Goal: Transaction & Acquisition: Purchase product/service

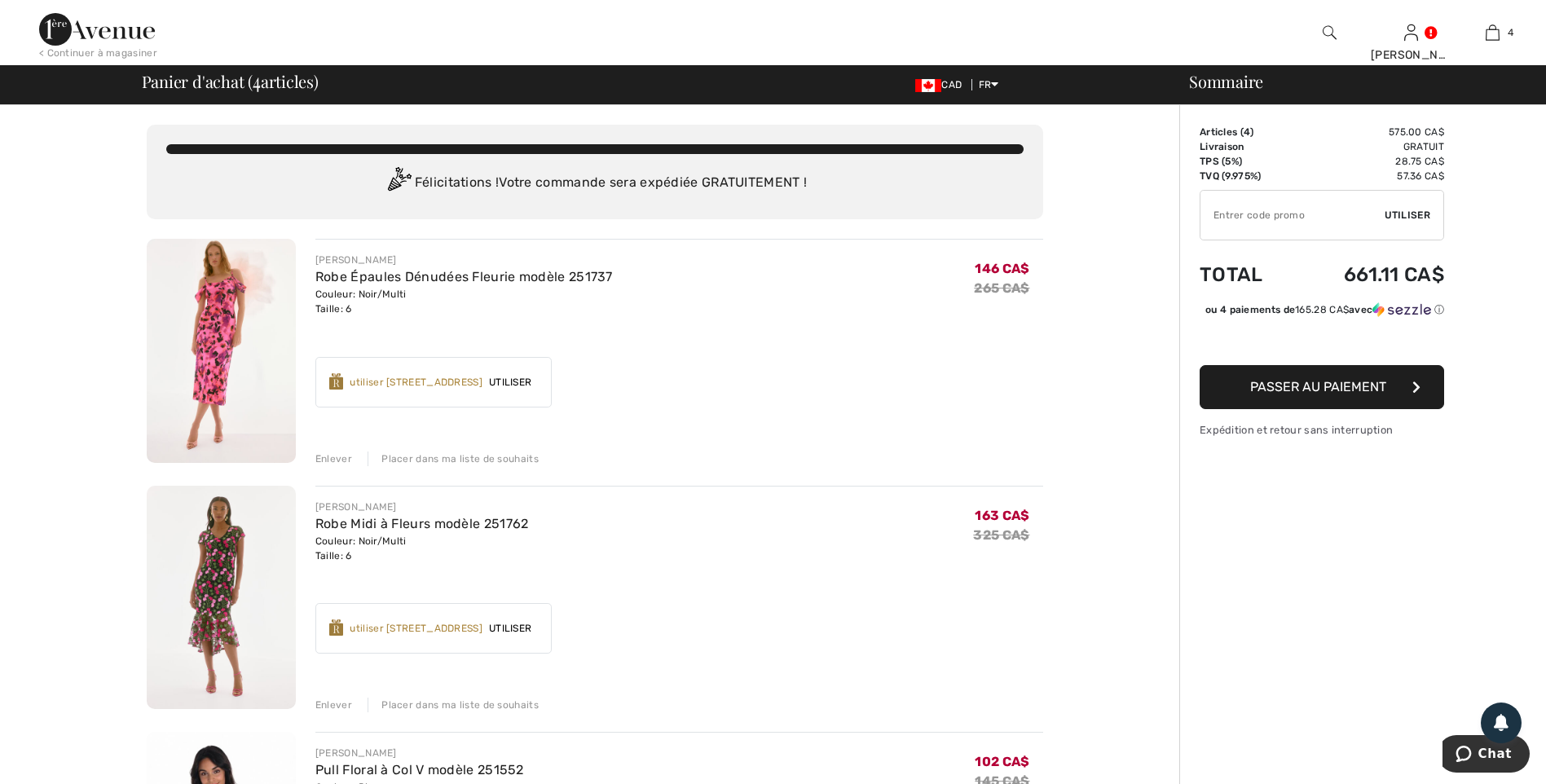
click at [1237, 217] on input "TEXT" at bounding box center [1292, 215] width 184 height 49
click at [1289, 209] on input "TEXT" at bounding box center [1292, 215] width 184 height 49
type input "SALEAVENUE"
click at [1403, 209] on span "Utiliser" at bounding box center [1408, 215] width 46 height 15
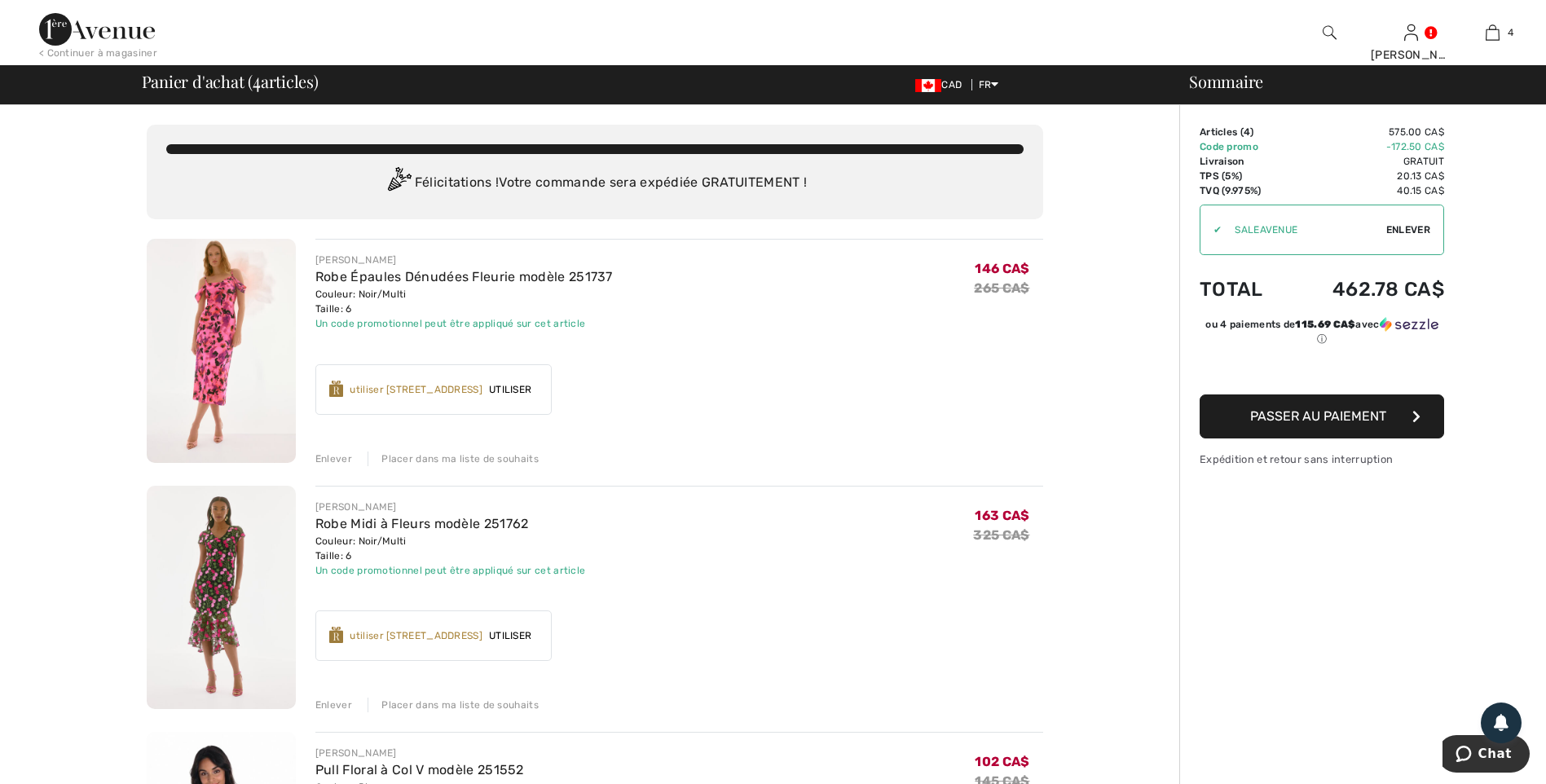
click at [105, 53] on div "< Continuer à magasiner" at bounding box center [98, 53] width 118 height 15
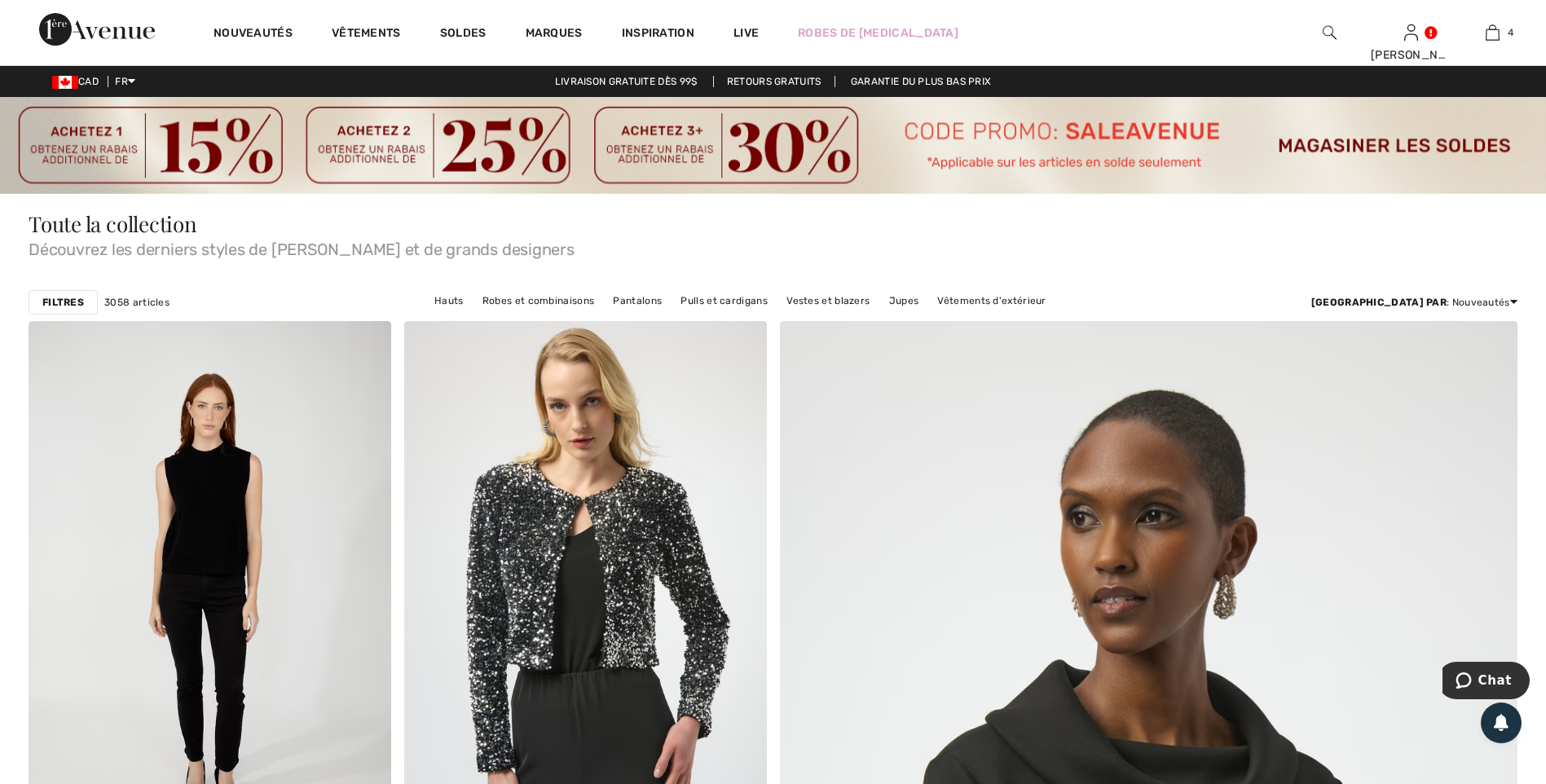
click at [773, 139] on img at bounding box center [773, 145] width 1546 height 97
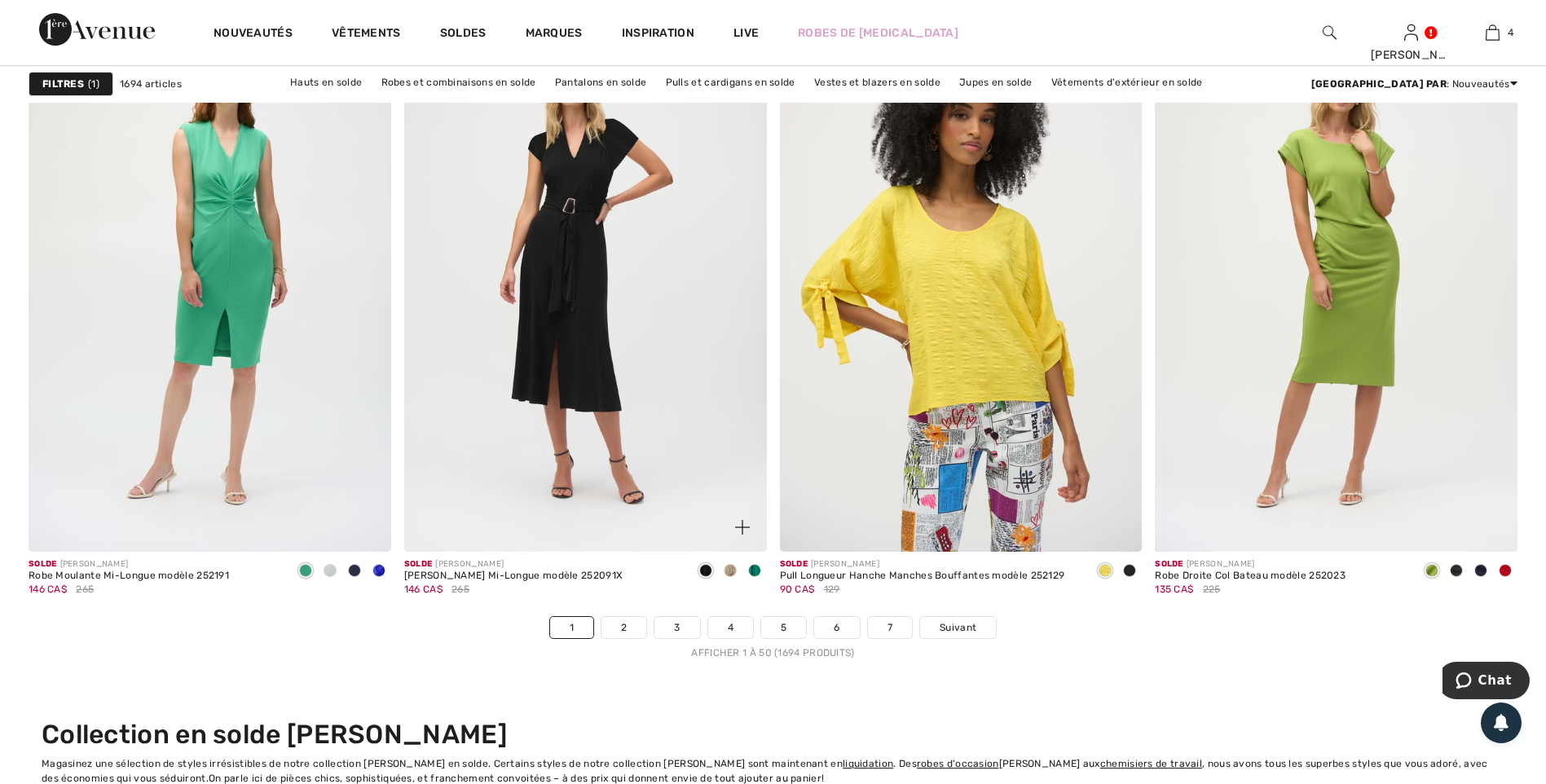
scroll to position [9253, 0]
click at [729, 625] on link "4" at bounding box center [731, 626] width 45 height 21
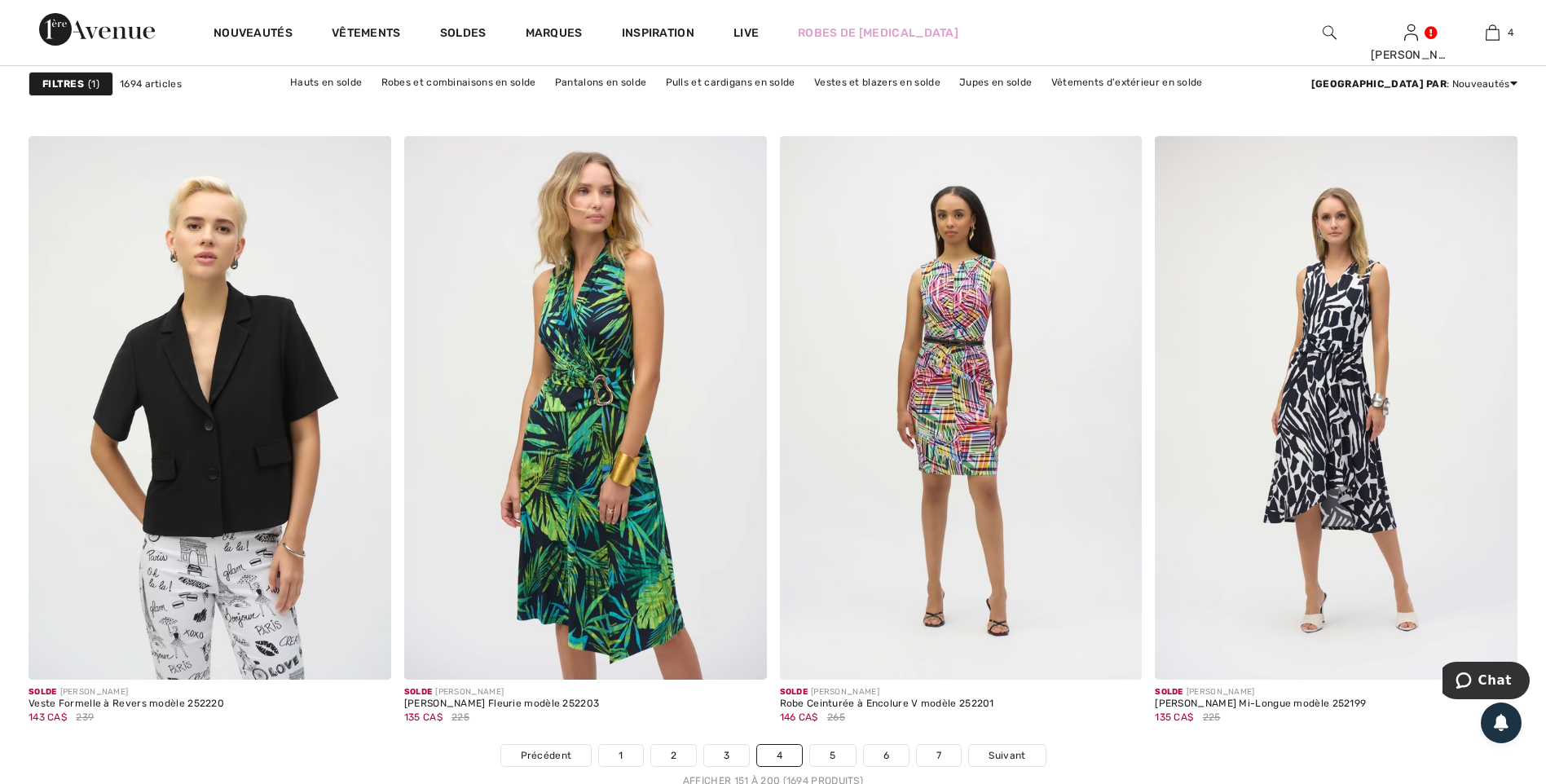
scroll to position [9124, 0]
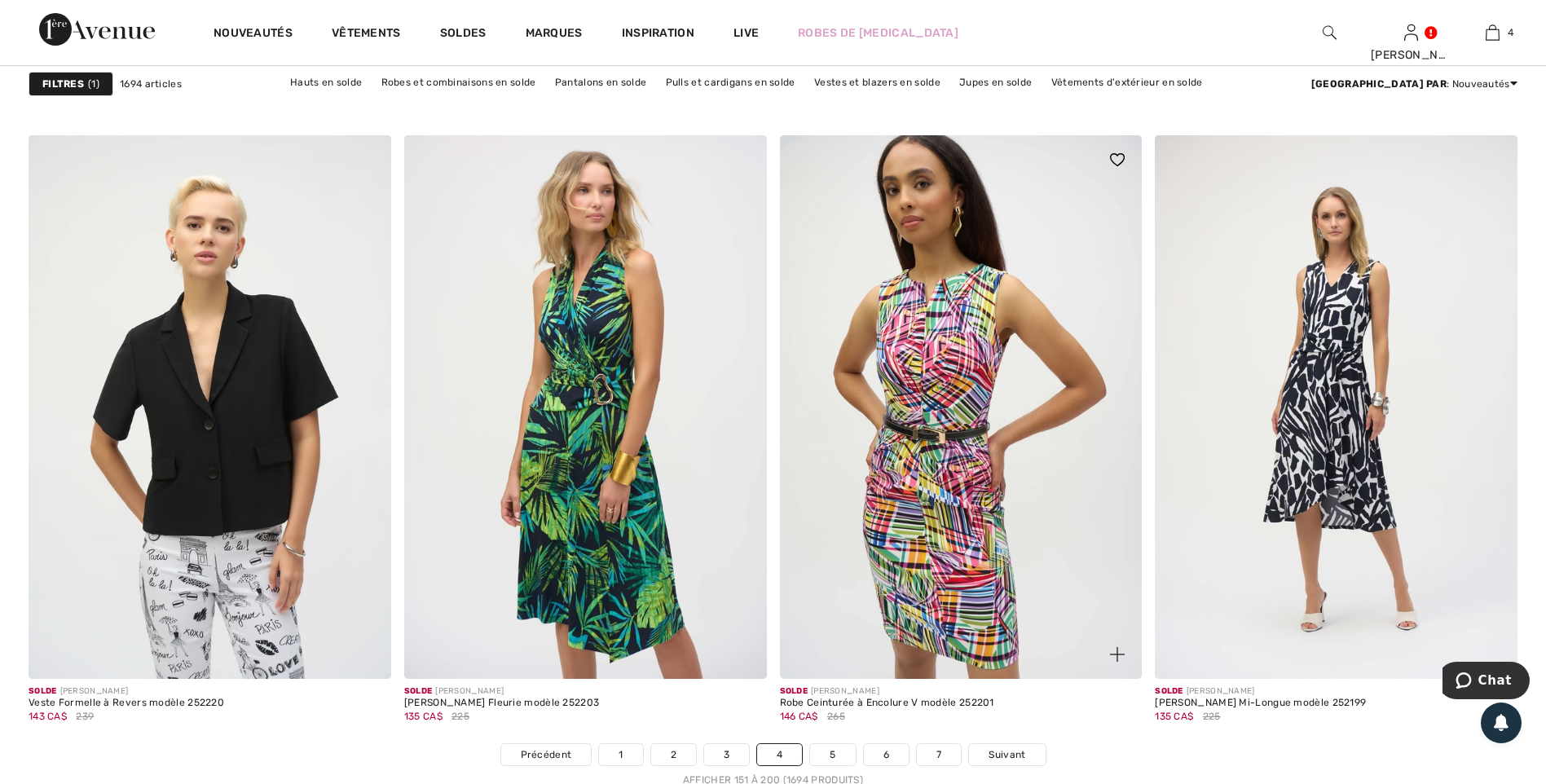
click at [889, 440] on img at bounding box center [961, 407] width 363 height 544
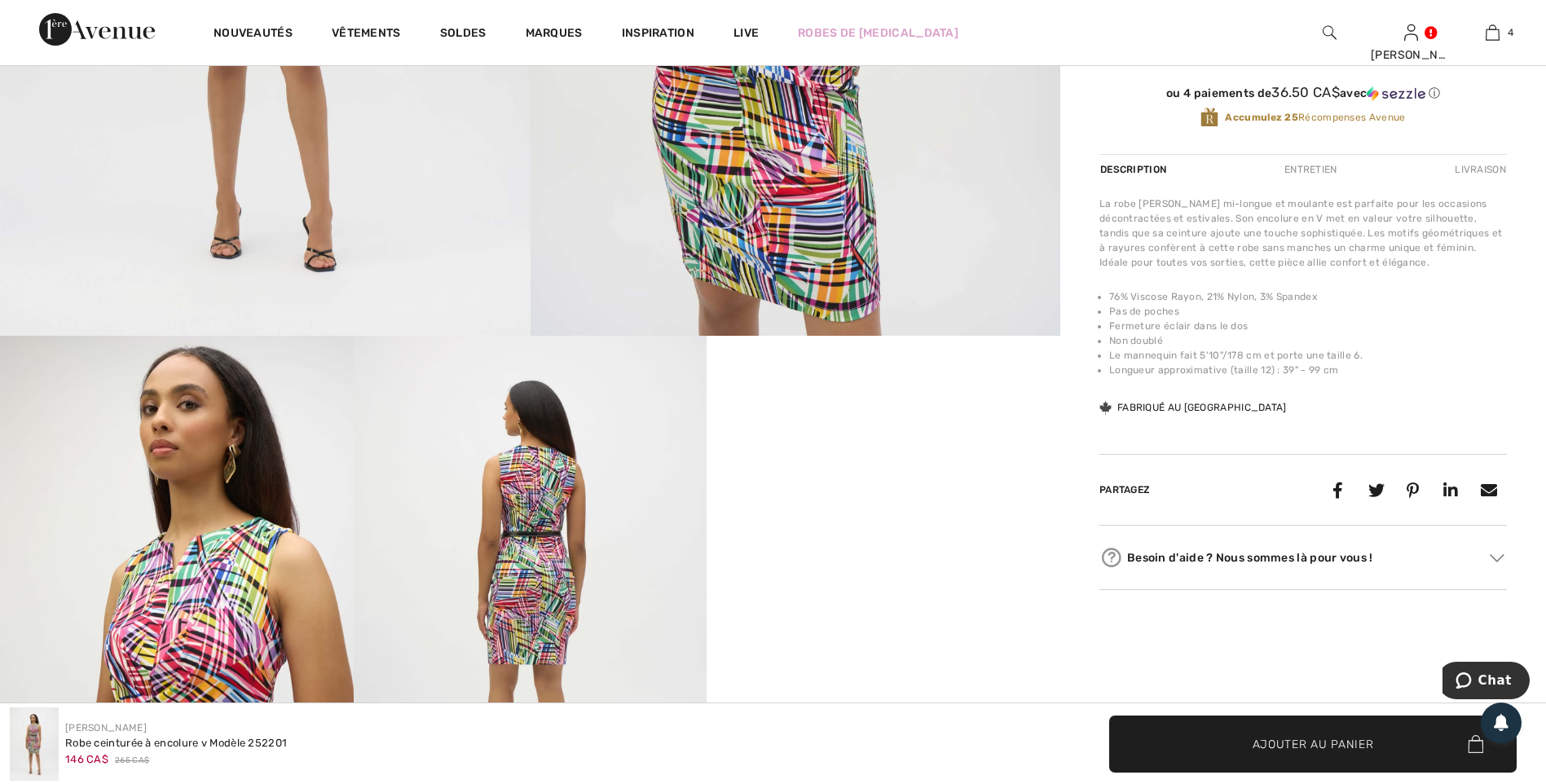
scroll to position [652, 0]
click at [520, 489] on img at bounding box center [531, 601] width 354 height 530
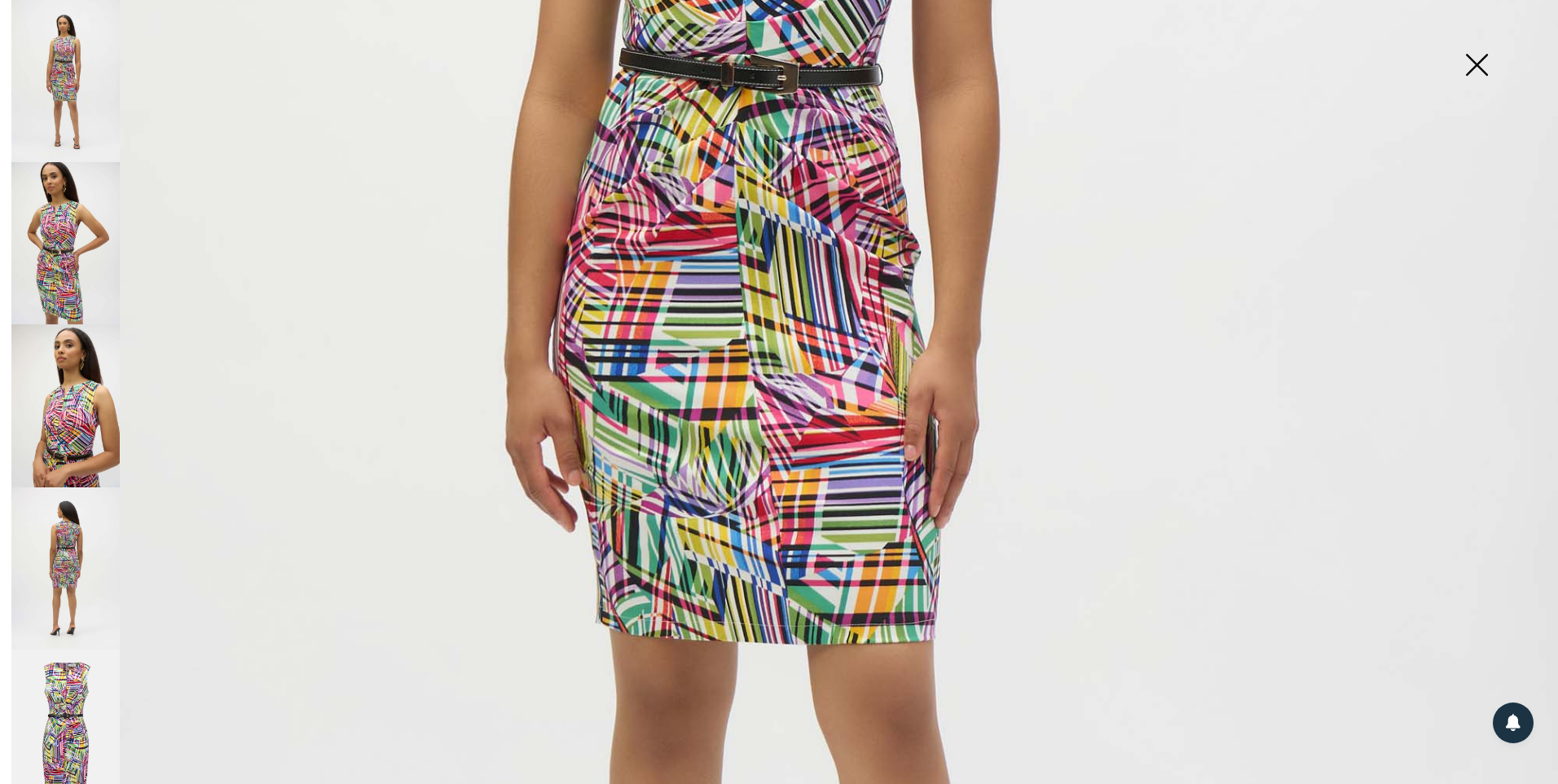
scroll to position [814, 0]
click at [73, 545] on img at bounding box center [66, 568] width 108 height 162
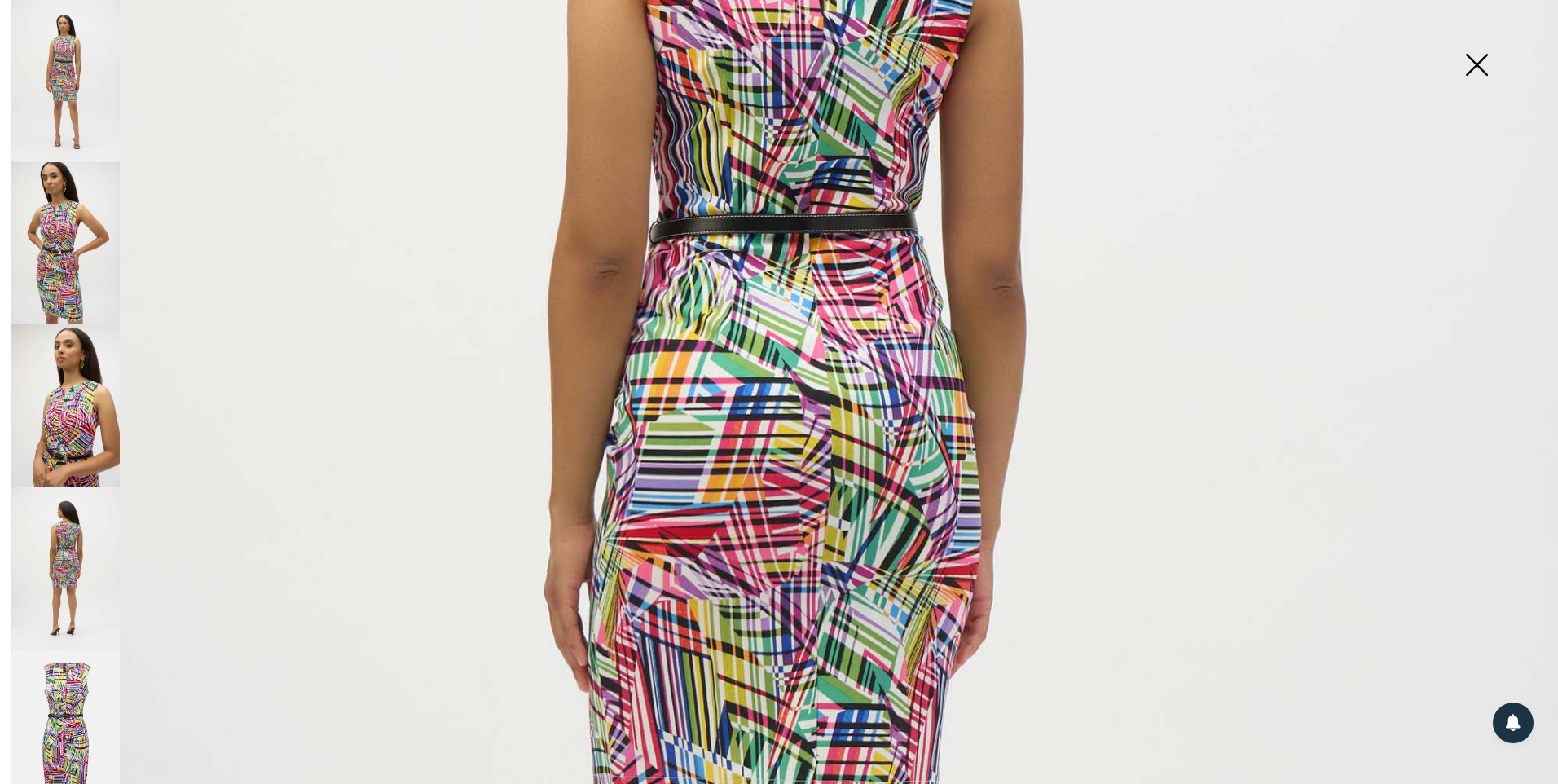
scroll to position [651, 0]
click at [64, 678] on img at bounding box center [66, 731] width 108 height 163
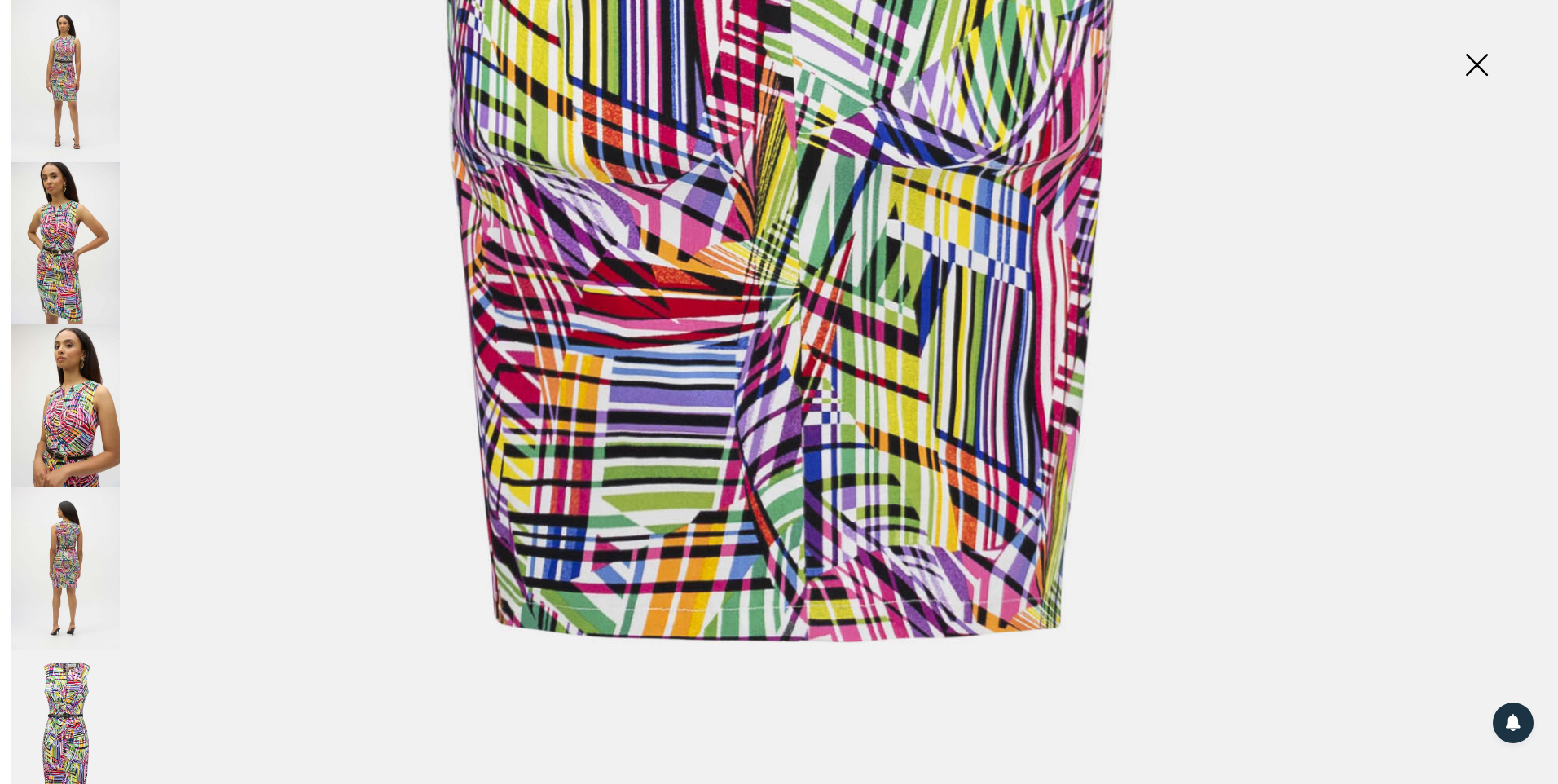
scroll to position [1465, 0]
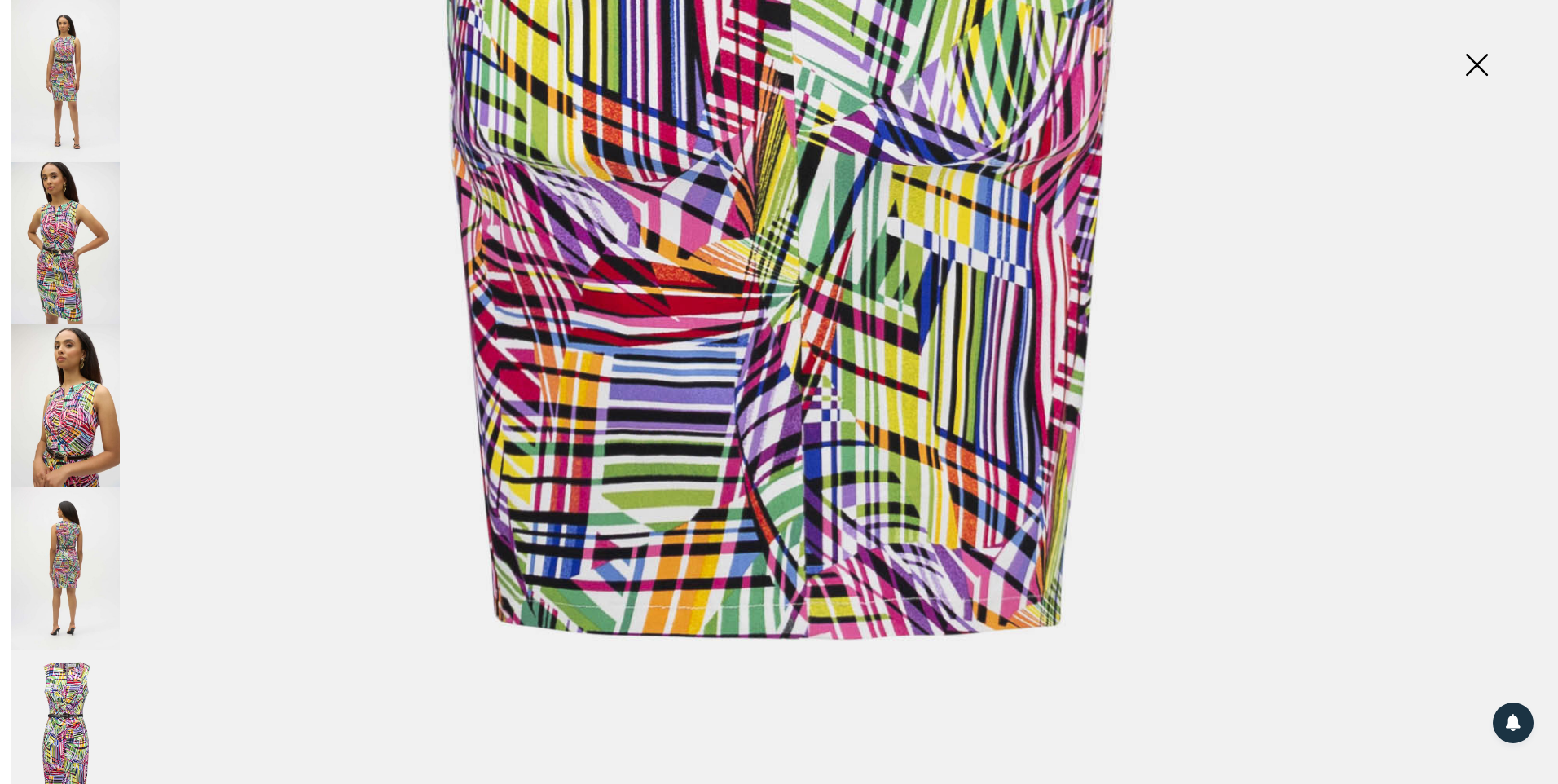
click at [74, 564] on img at bounding box center [66, 568] width 108 height 162
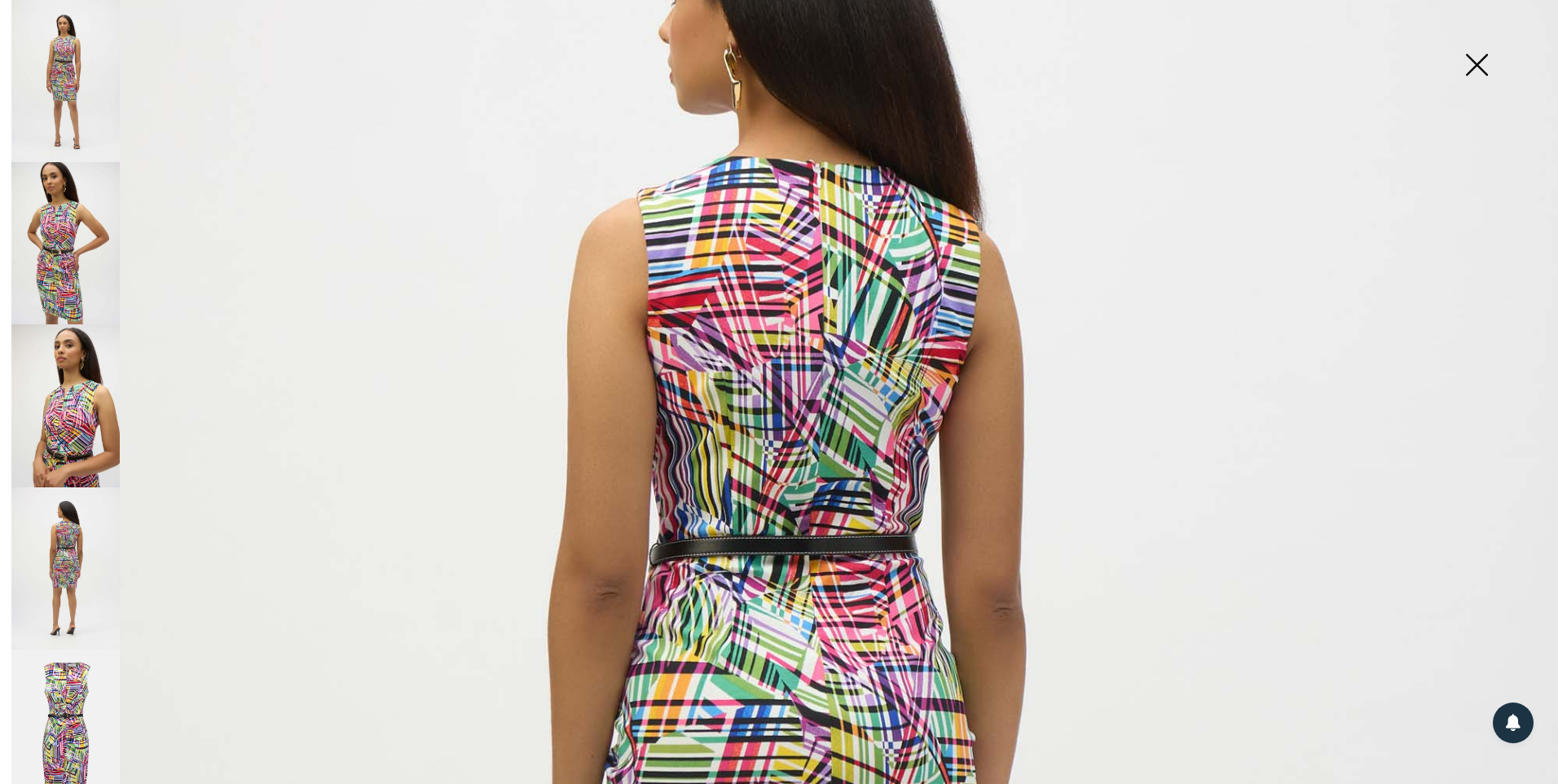
scroll to position [327, 0]
click at [64, 259] on img at bounding box center [66, 243] width 108 height 162
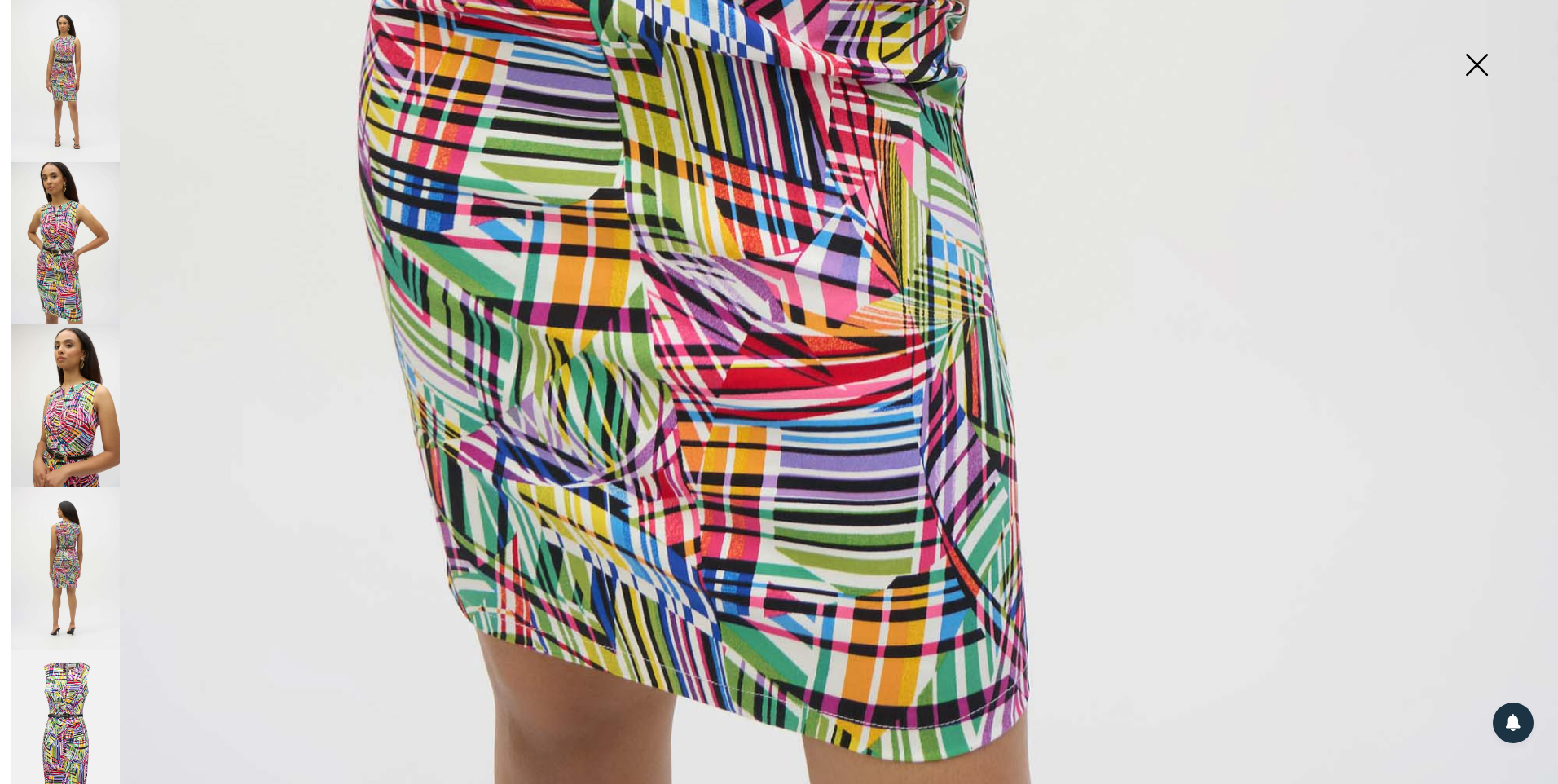
scroll to position [1533, 0]
click at [56, 60] on img at bounding box center [66, 81] width 108 height 162
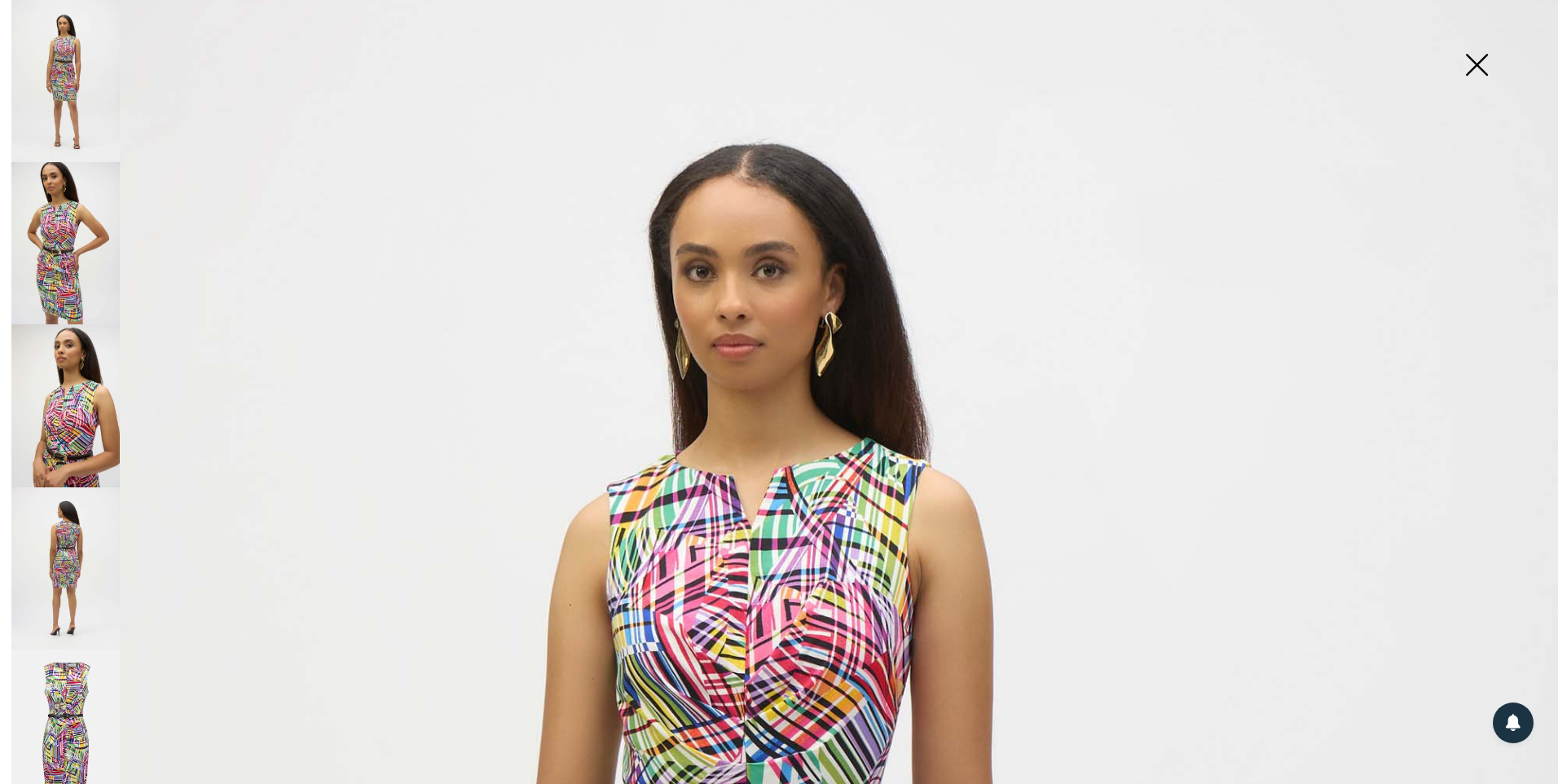
scroll to position [0, 0]
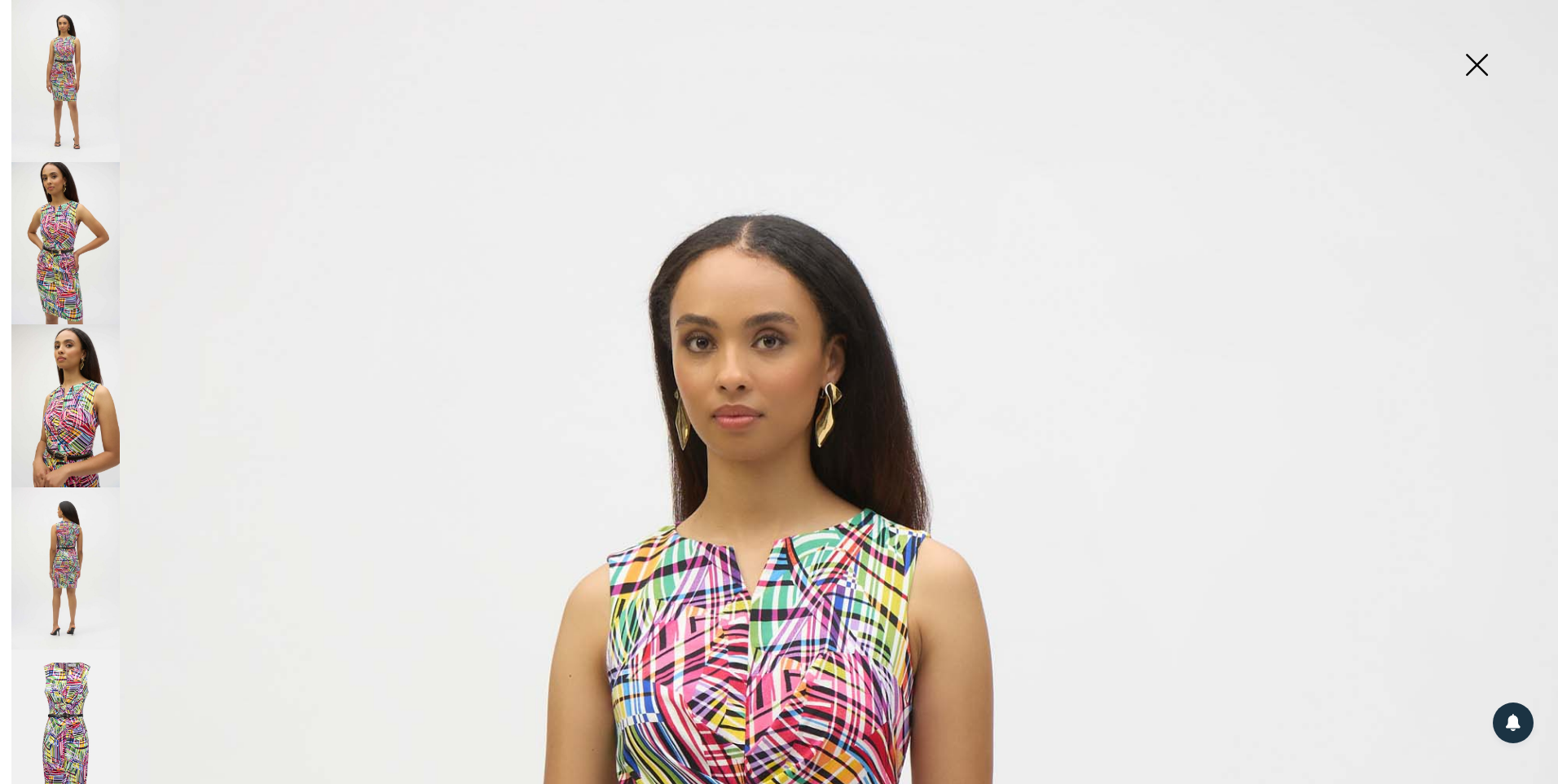
click at [1483, 62] on img at bounding box center [1476, 66] width 82 height 84
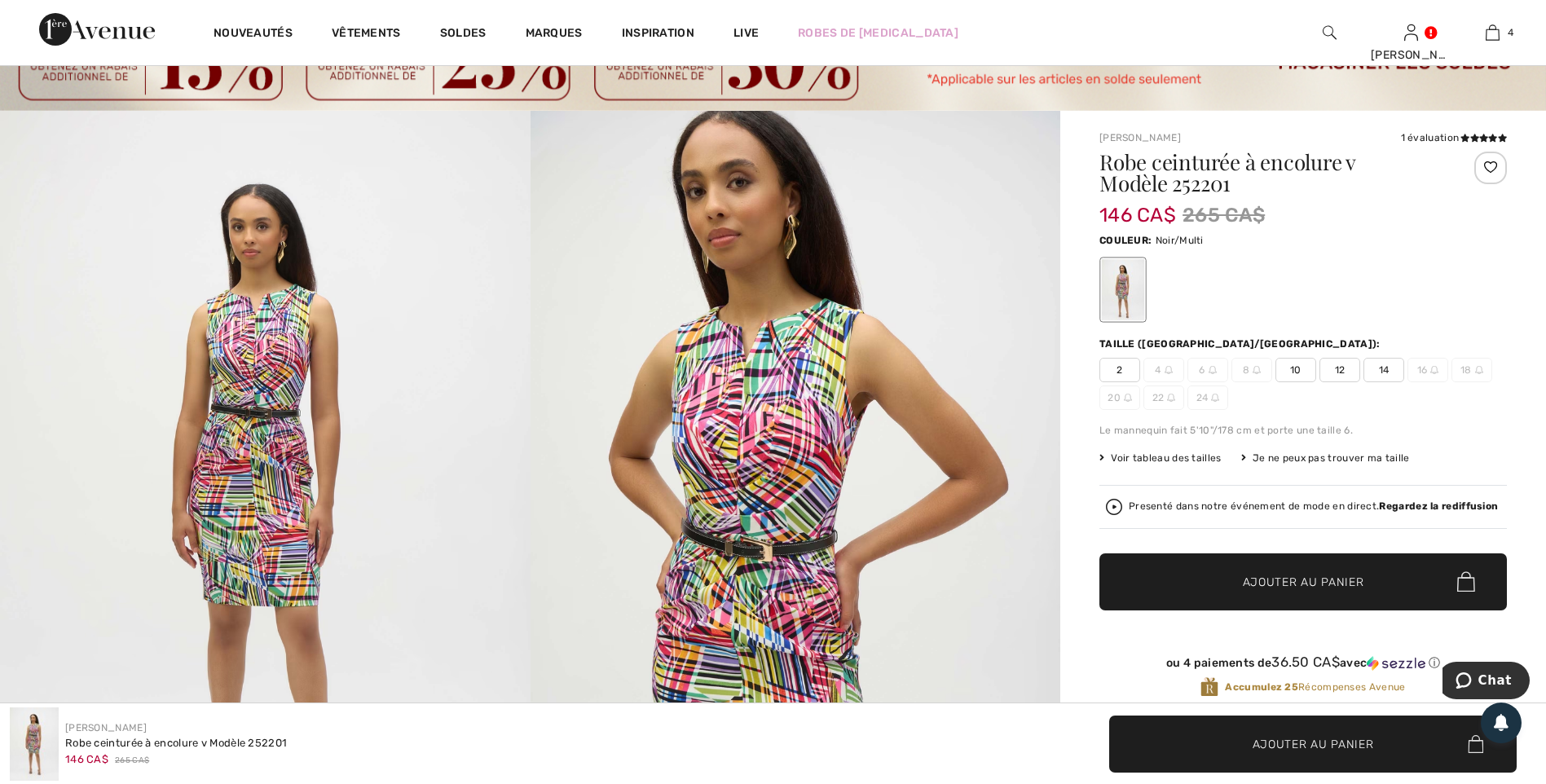
scroll to position [83, 0]
click at [1290, 367] on span "10" at bounding box center [1296, 370] width 41 height 24
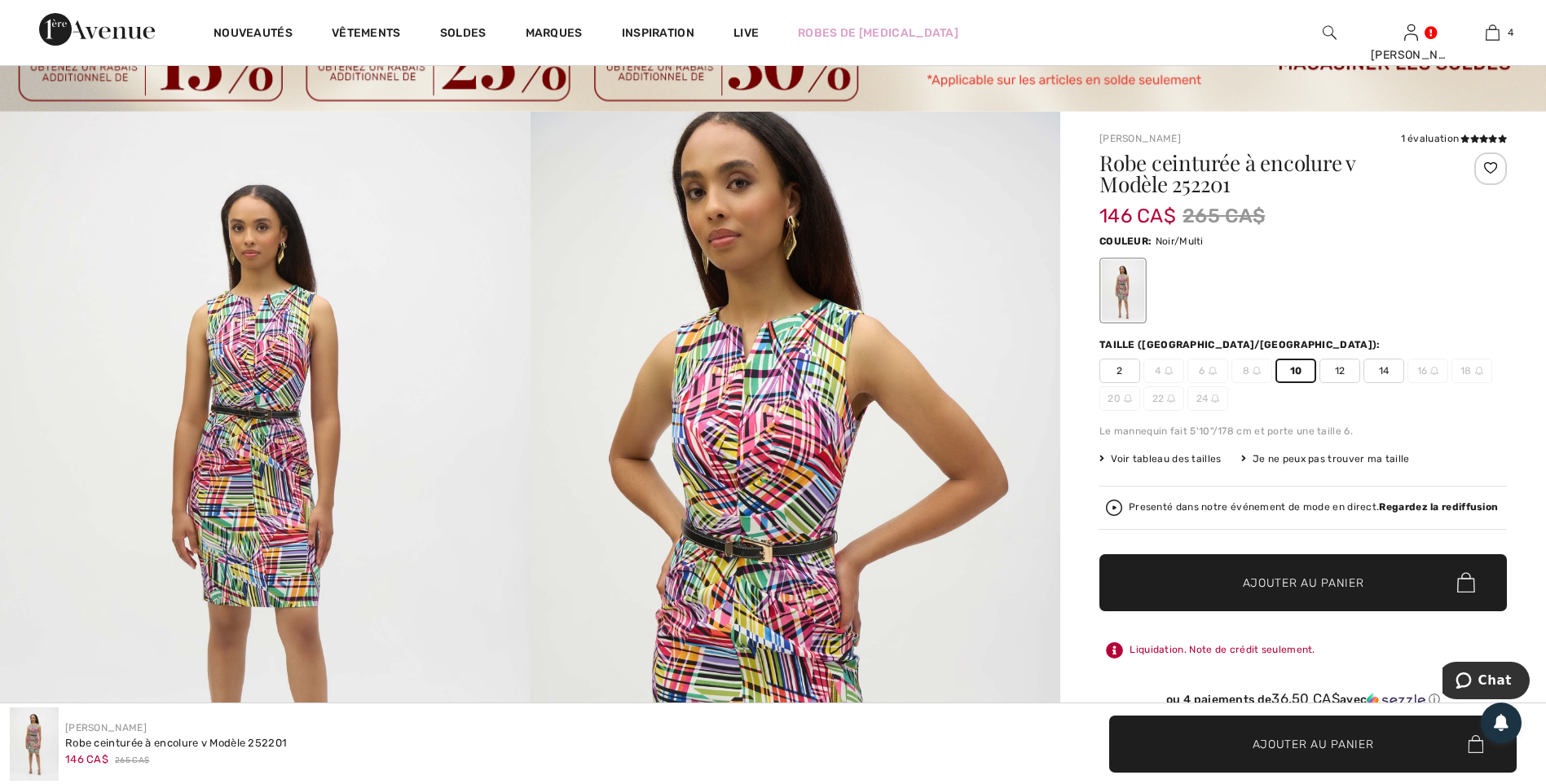
click at [1251, 369] on span "8" at bounding box center [1251, 370] width 41 height 24
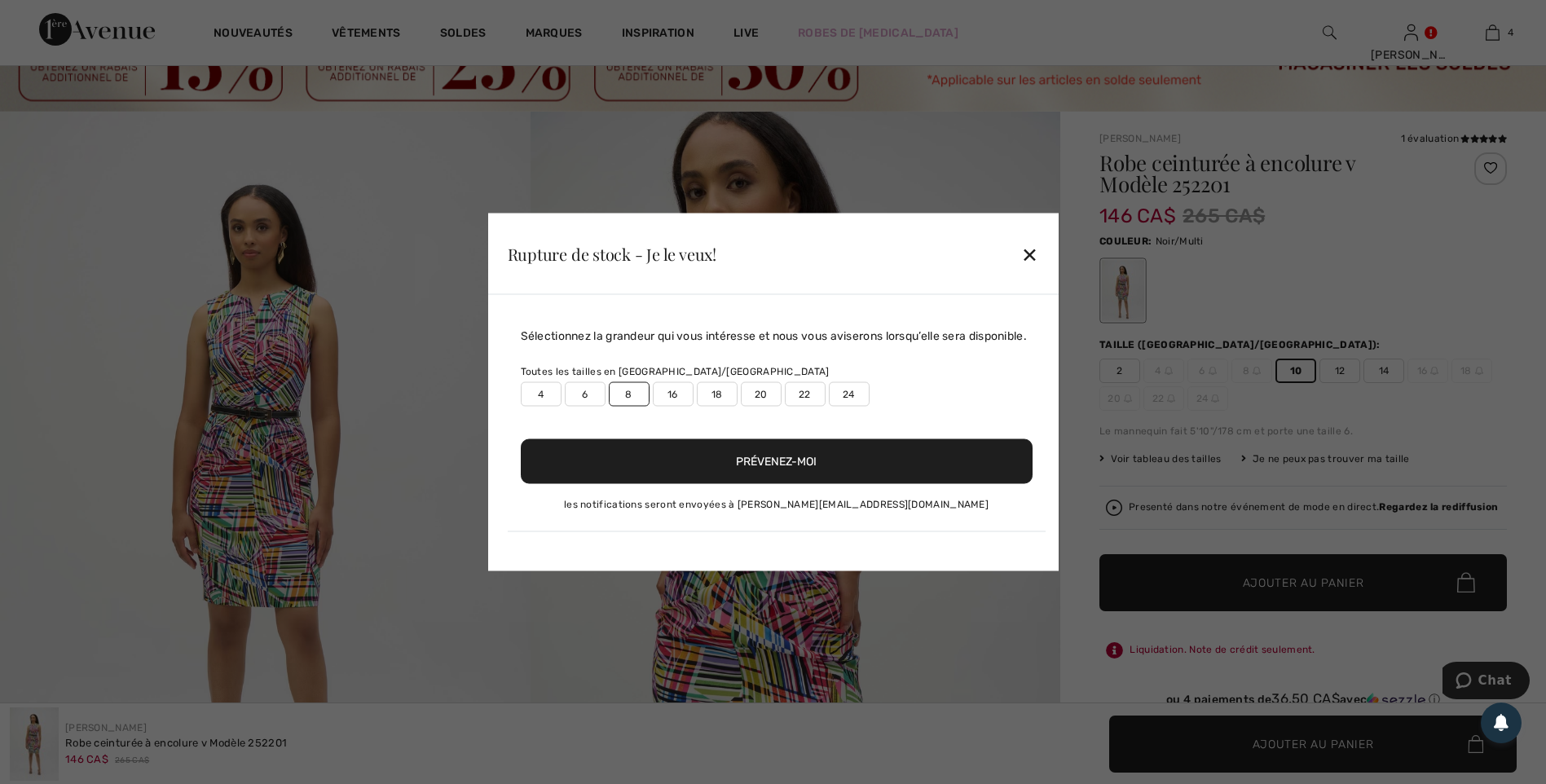
click at [625, 388] on label "8" at bounding box center [629, 394] width 41 height 24
click at [622, 389] on label "8" at bounding box center [629, 394] width 41 height 24
click at [756, 460] on button "Prévenez-moi" at bounding box center [776, 462] width 511 height 45
click at [1035, 256] on div "✕" at bounding box center [1030, 253] width 18 height 34
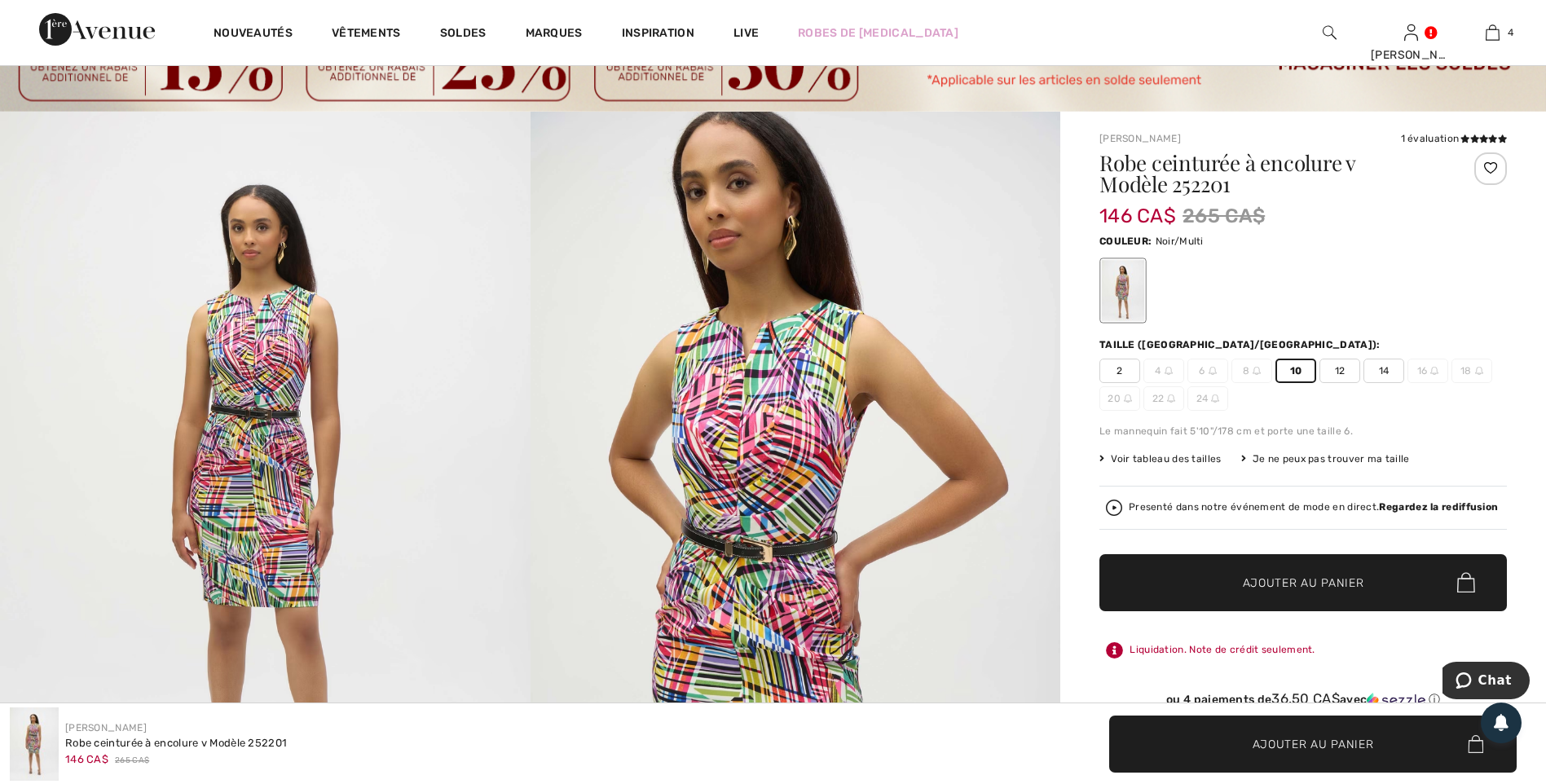
scroll to position [0, 0]
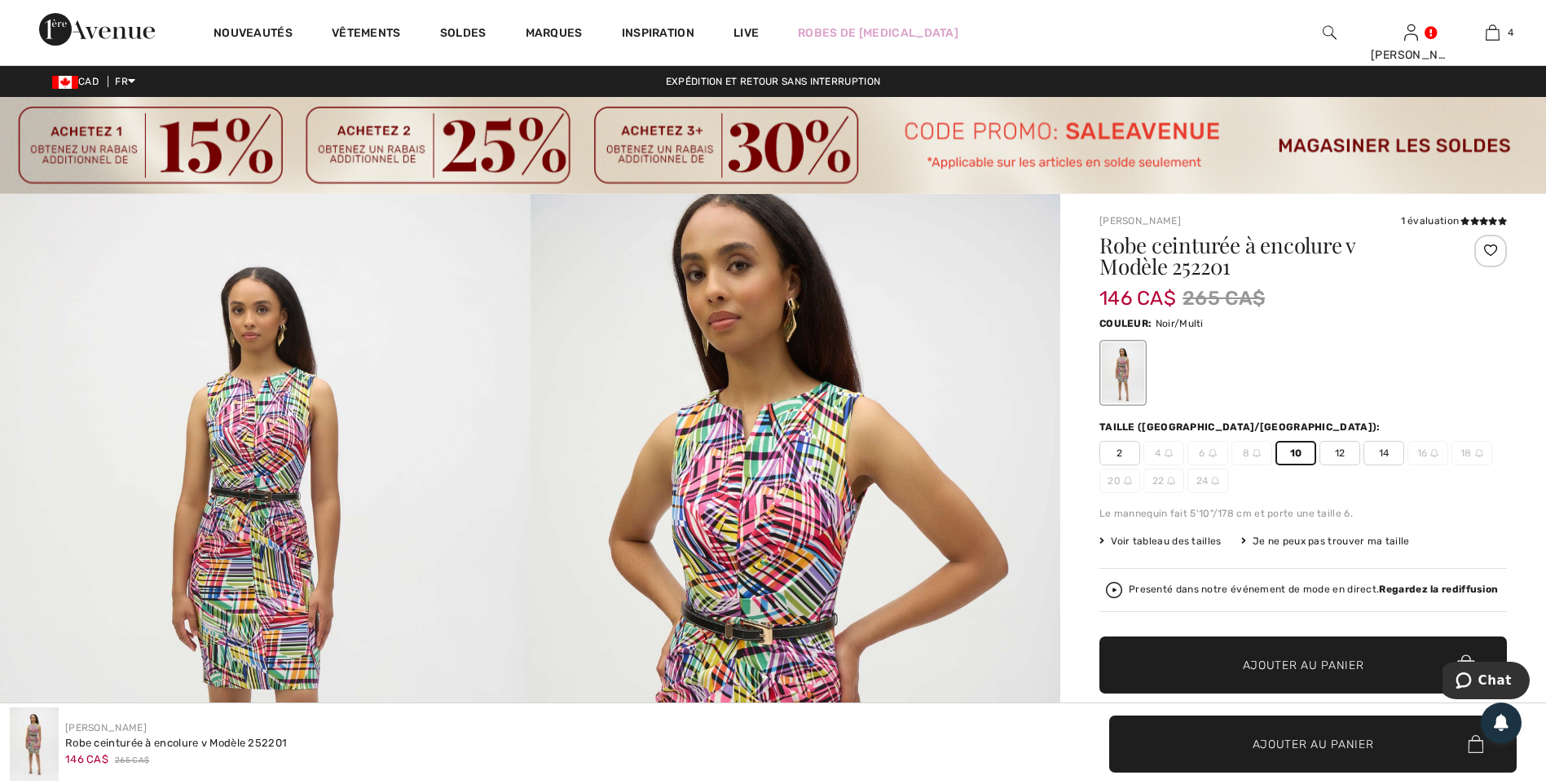
click at [1297, 454] on span "10" at bounding box center [1296, 453] width 41 height 24
click at [1478, 676] on span "Chat" at bounding box center [1467, 681] width 23 height 17
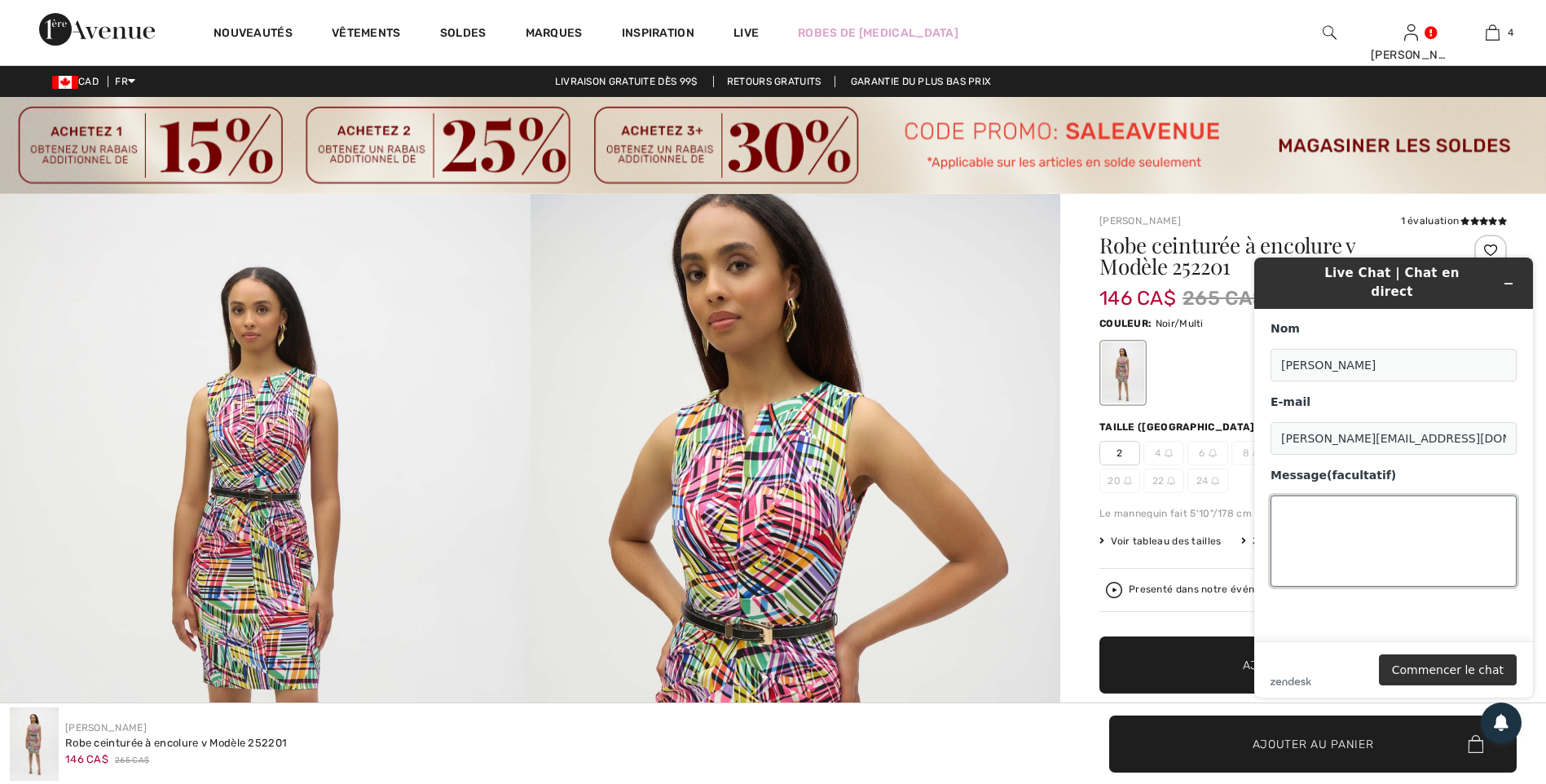
click at [1296, 500] on textarea "Message (facultatif)" at bounding box center [1393, 540] width 246 height 91
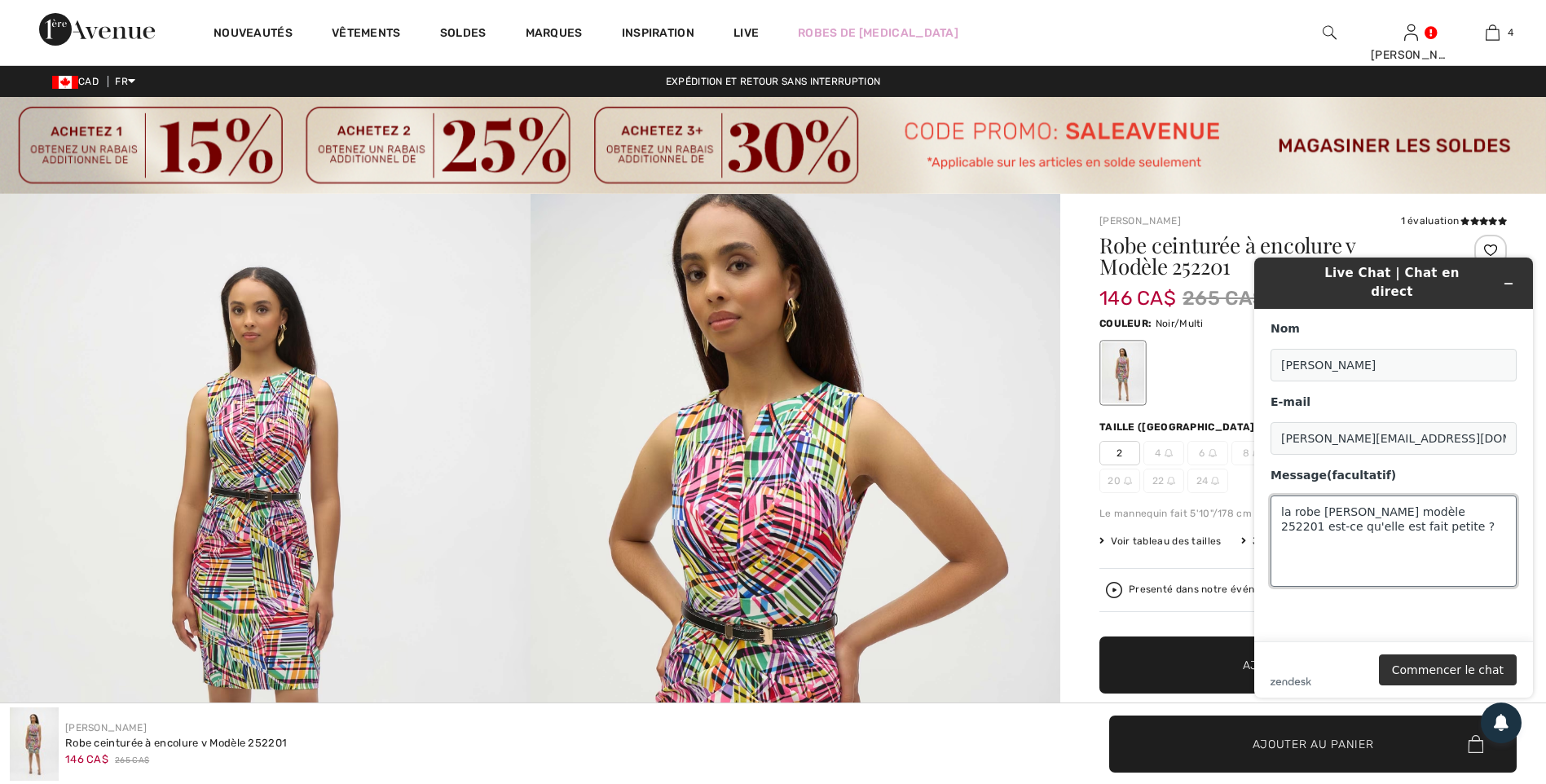
drag, startPoint x: 1280, startPoint y: 499, endPoint x: 1346, endPoint y: 642, distance: 157.5
click at [1286, 511] on textarea "la robe joseph ribkoff modèle 252201 est-ce qu'elle est fait petite ?" at bounding box center [1393, 540] width 246 height 91
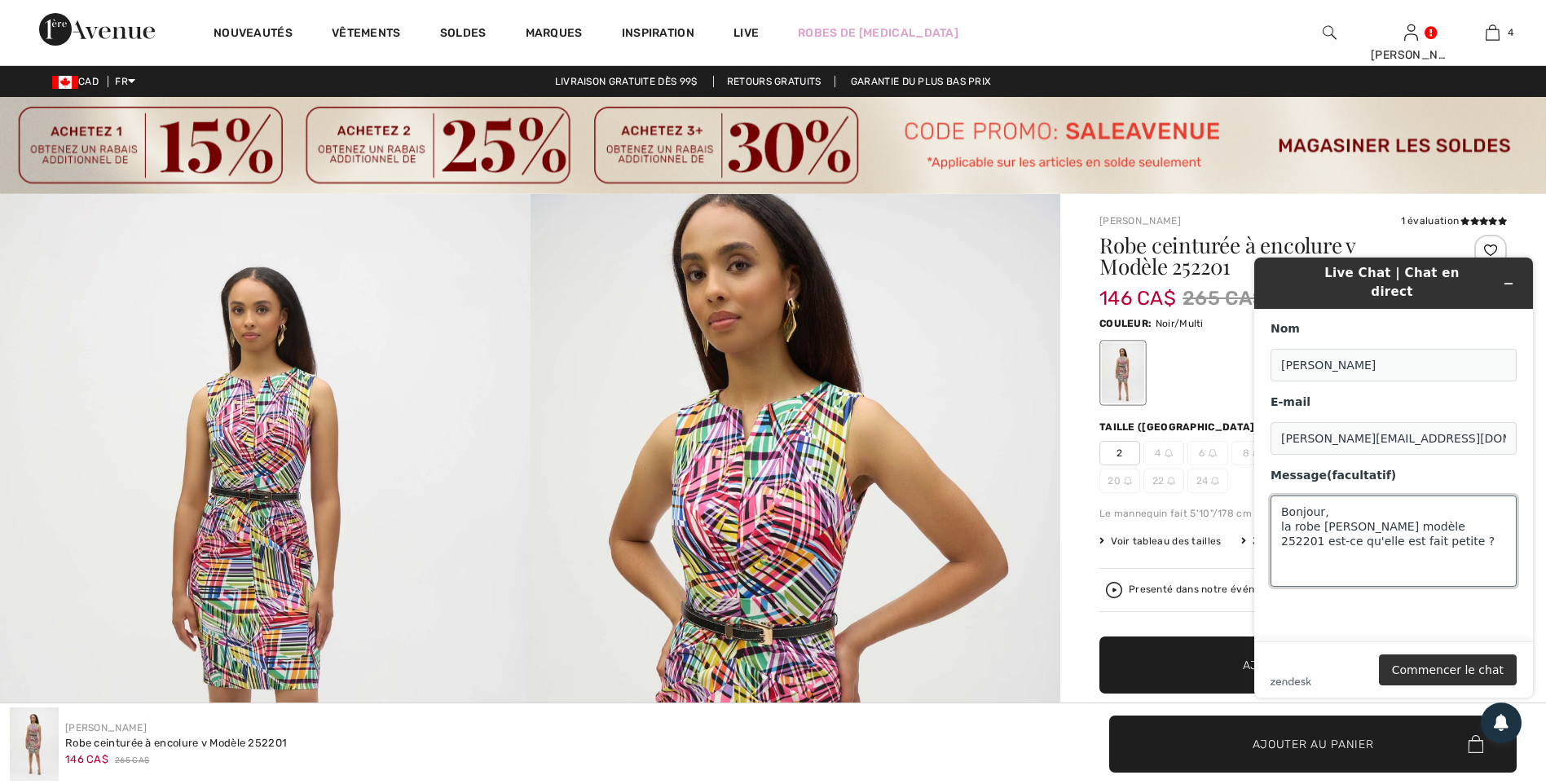
click at [1407, 524] on textarea "Bonjour, la robe joseph ribkoff modèle 252201 est-ce qu'elle est fait petite ?" at bounding box center [1393, 540] width 246 height 91
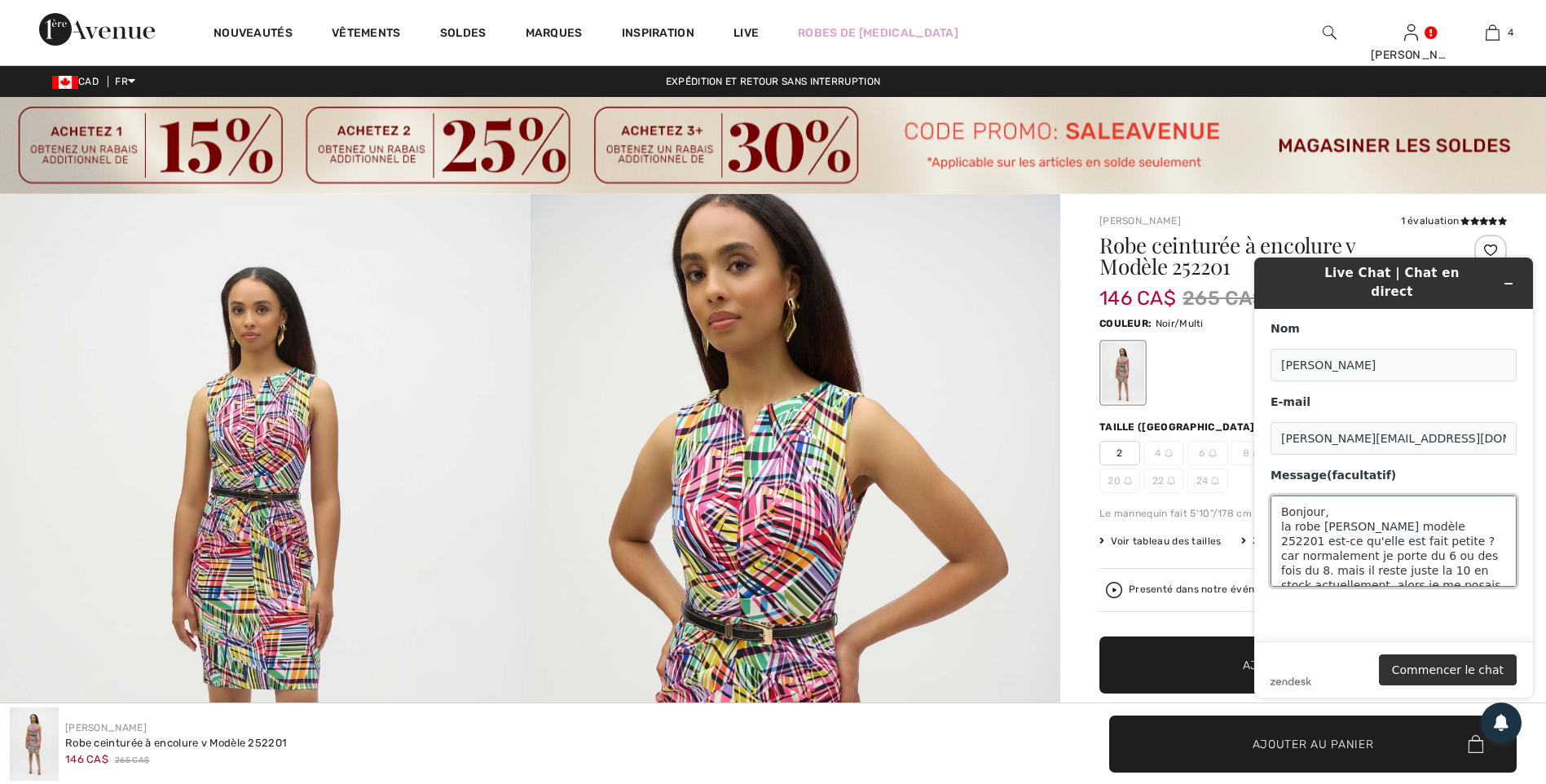
drag, startPoint x: 1382, startPoint y: 551, endPoint x: 1146, endPoint y: 371, distance: 296.8
click at [1241, 371] on html "Live Chat | Chat en direct Nom Guylaine Ruel E-mail guylaine.ruel@hotmail.com M…" at bounding box center [1393, 477] width 305 height 466
type textarea "Bonjour, la robe joseph ribkoff modèle 252201 est-ce qu'elle est fait petite ? …"
click at [1452, 663] on button "Commencer le chat" at bounding box center [1448, 669] width 138 height 31
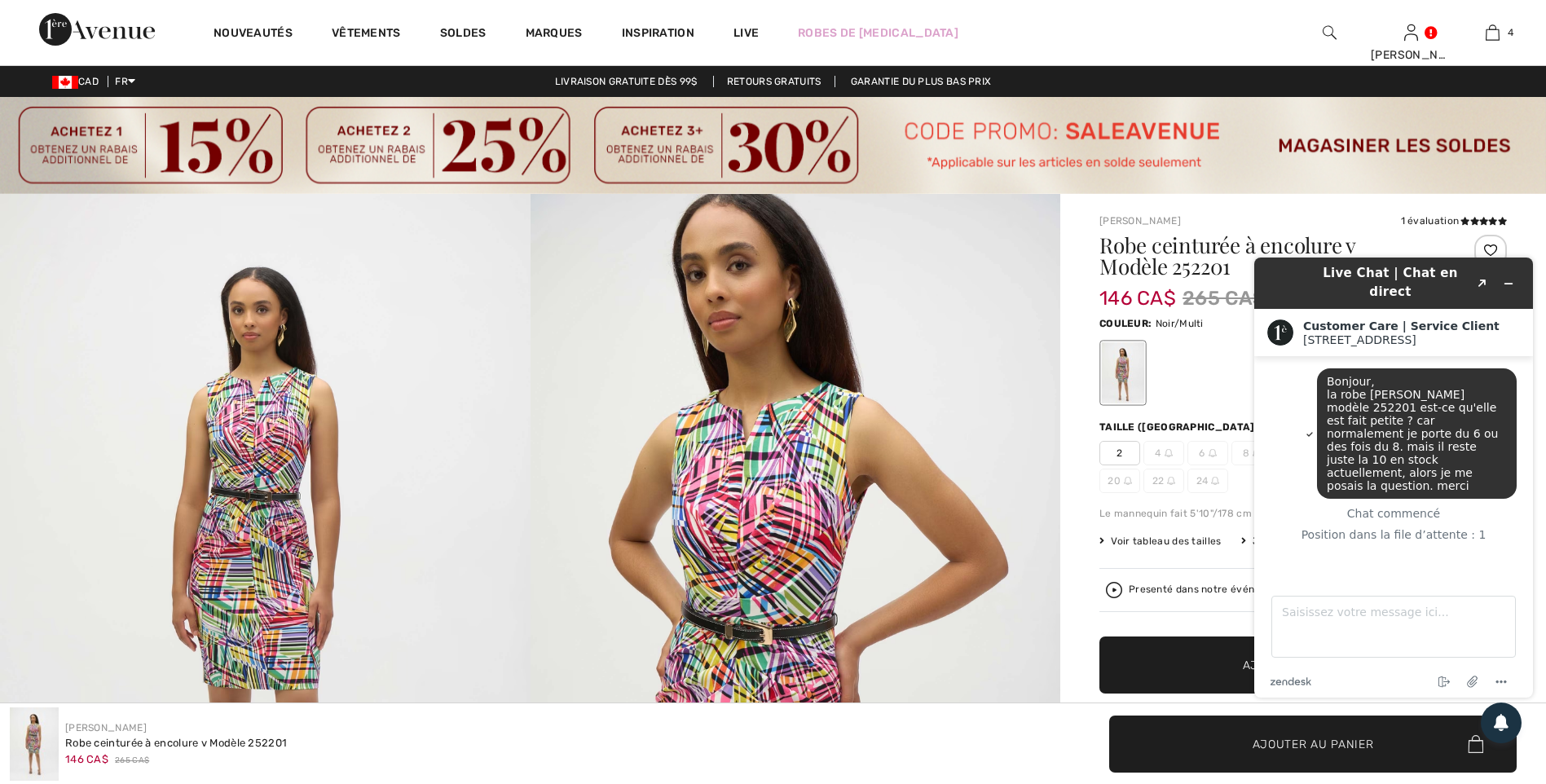
click at [770, 448] on img at bounding box center [796, 591] width 531 height 794
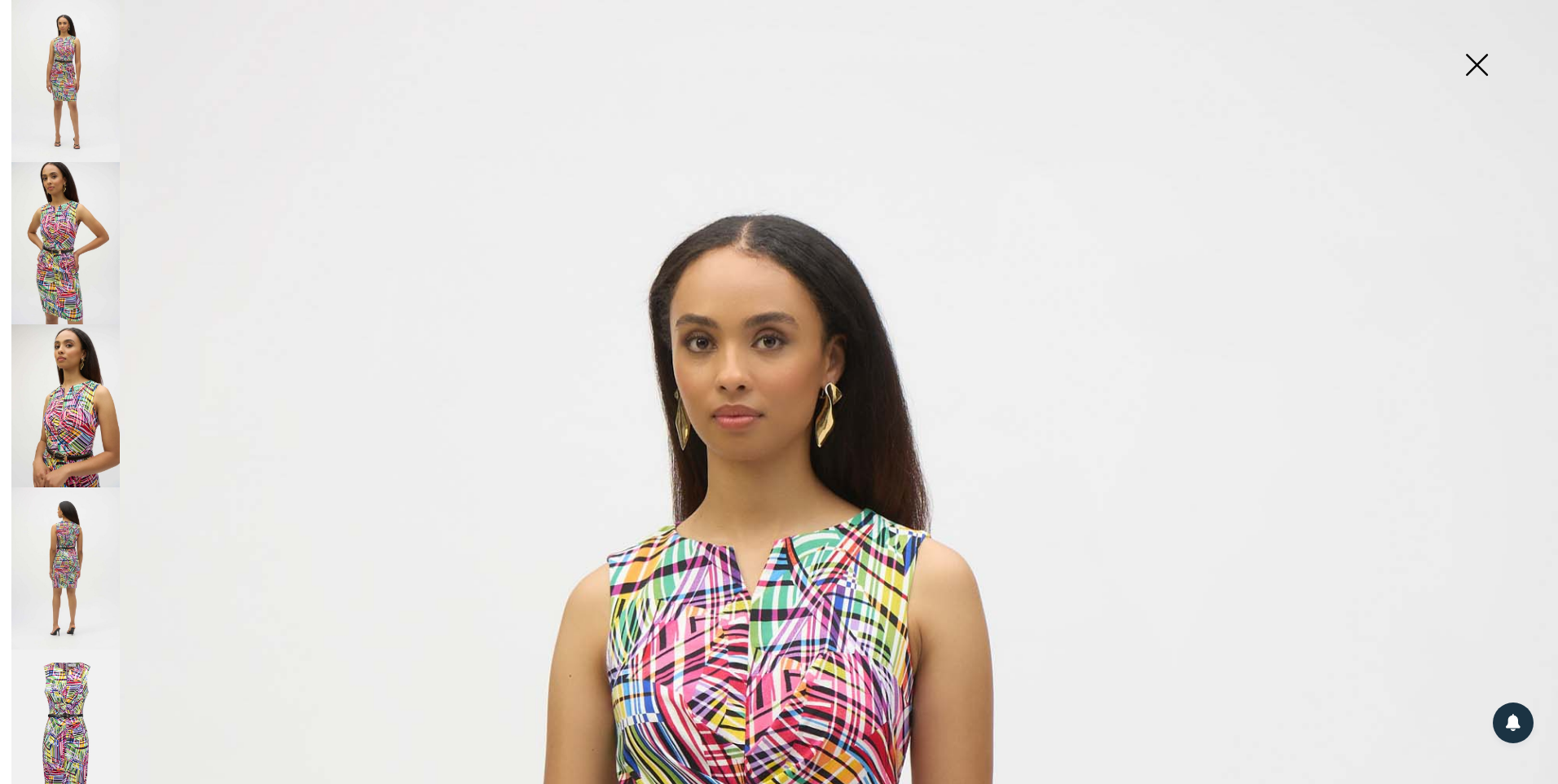
click at [1478, 65] on img at bounding box center [1476, 66] width 82 height 84
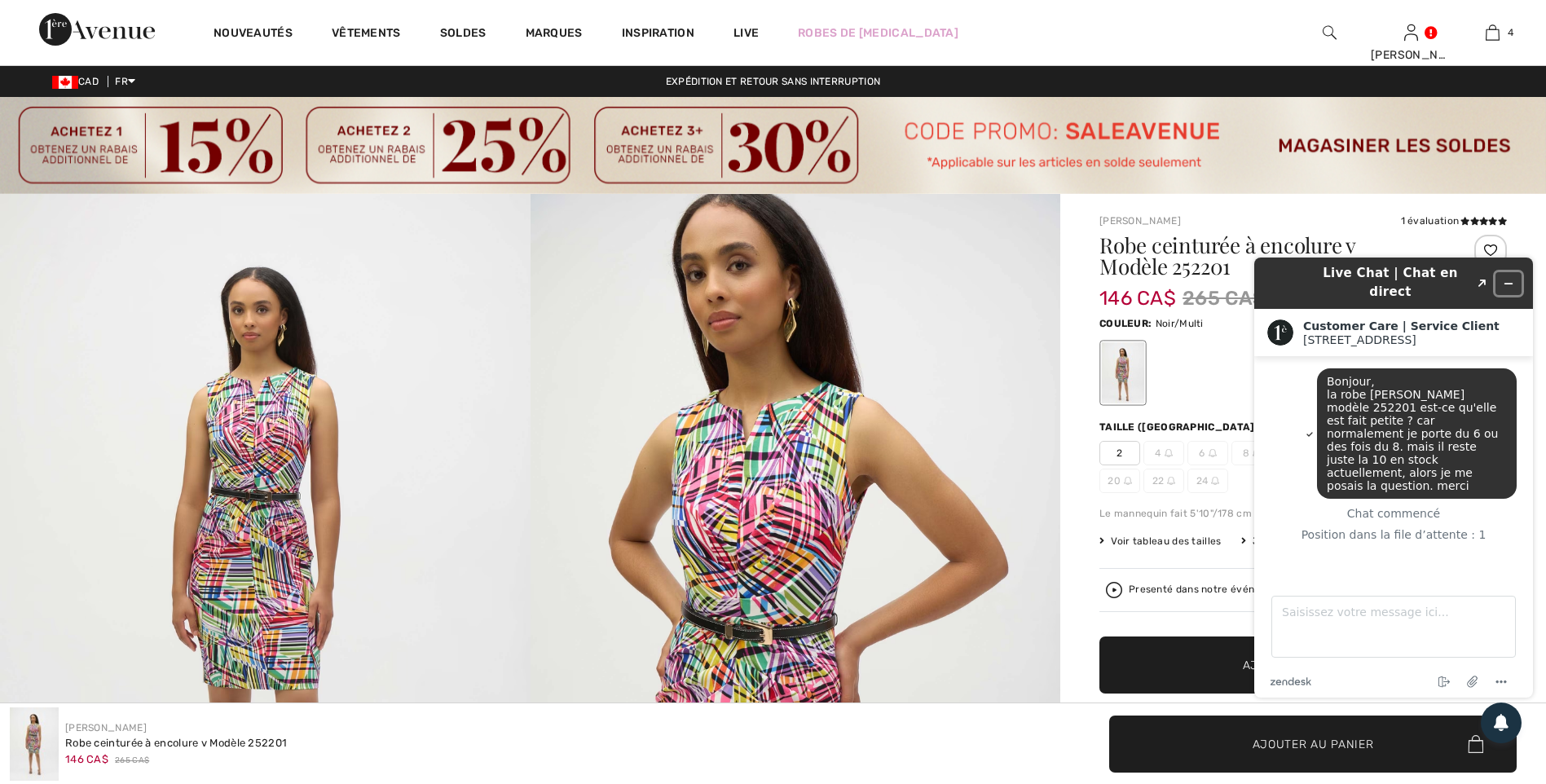
click at [1510, 278] on icon "Réduire le widget" at bounding box center [1508, 284] width 12 height 12
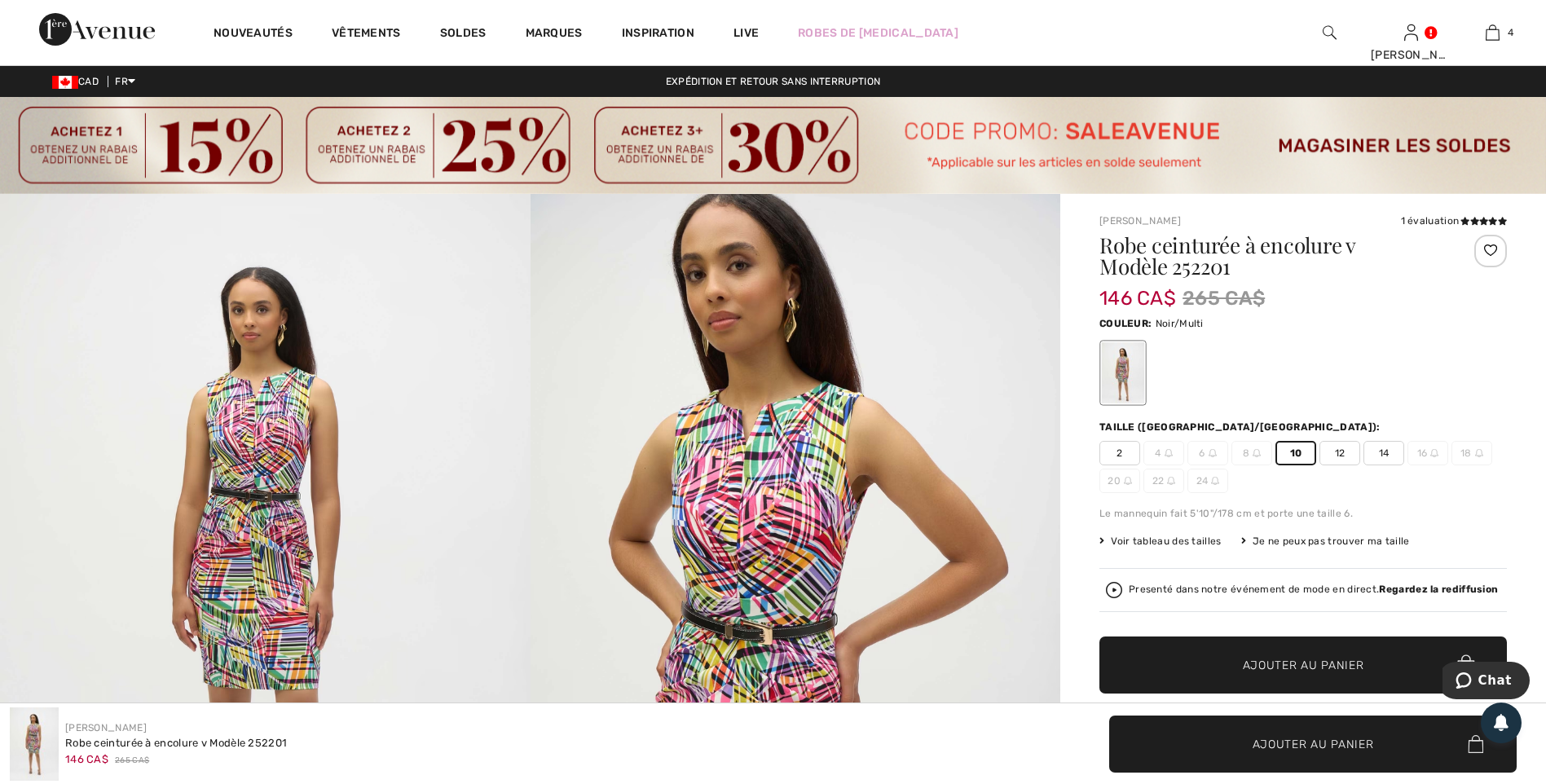
click at [1292, 449] on span "10" at bounding box center [1296, 453] width 41 height 24
click at [1251, 655] on span "✔ Ajouté au panier Ajouter au panier" at bounding box center [1303, 665] width 407 height 57
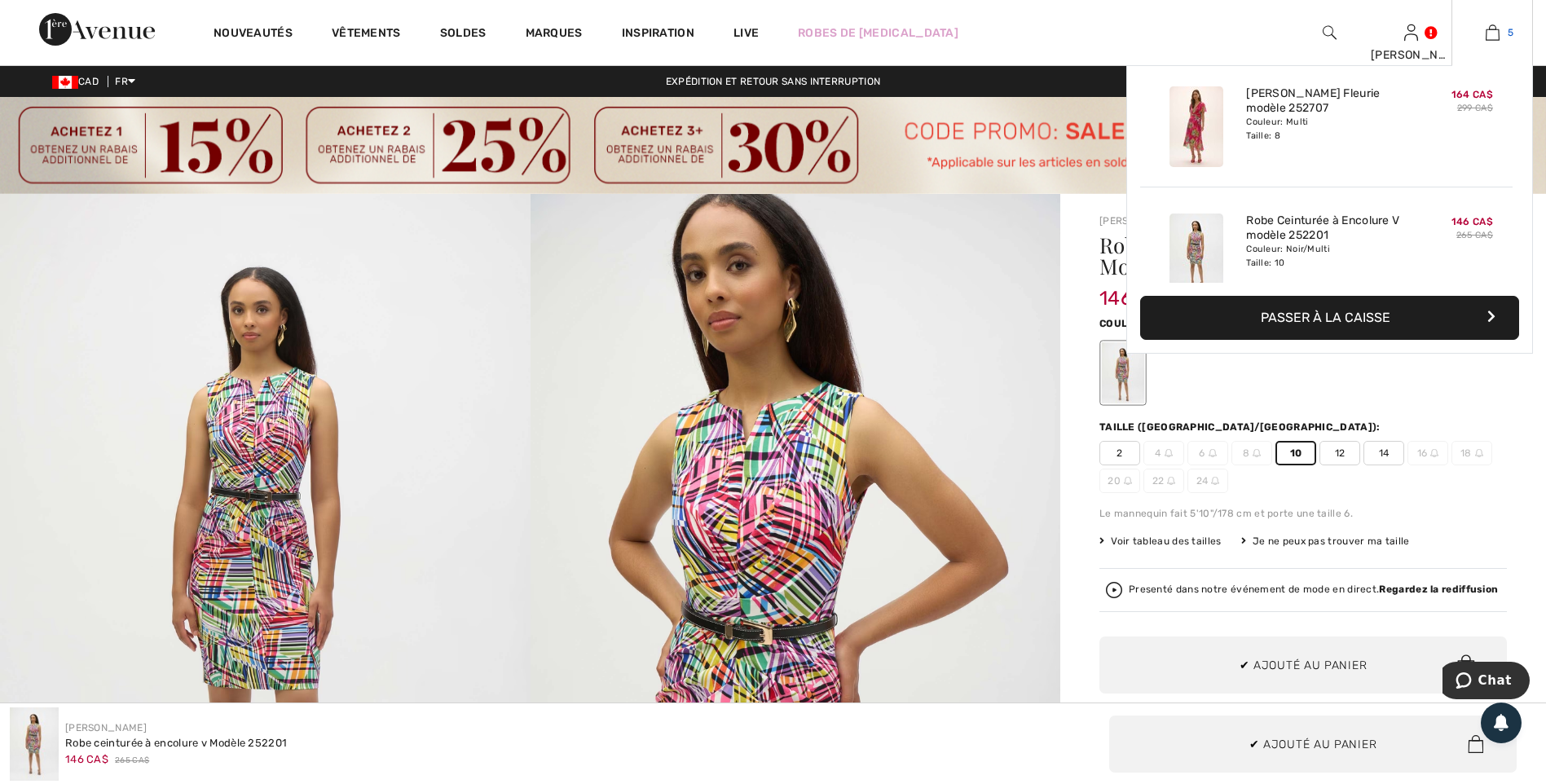
scroll to position [432, 0]
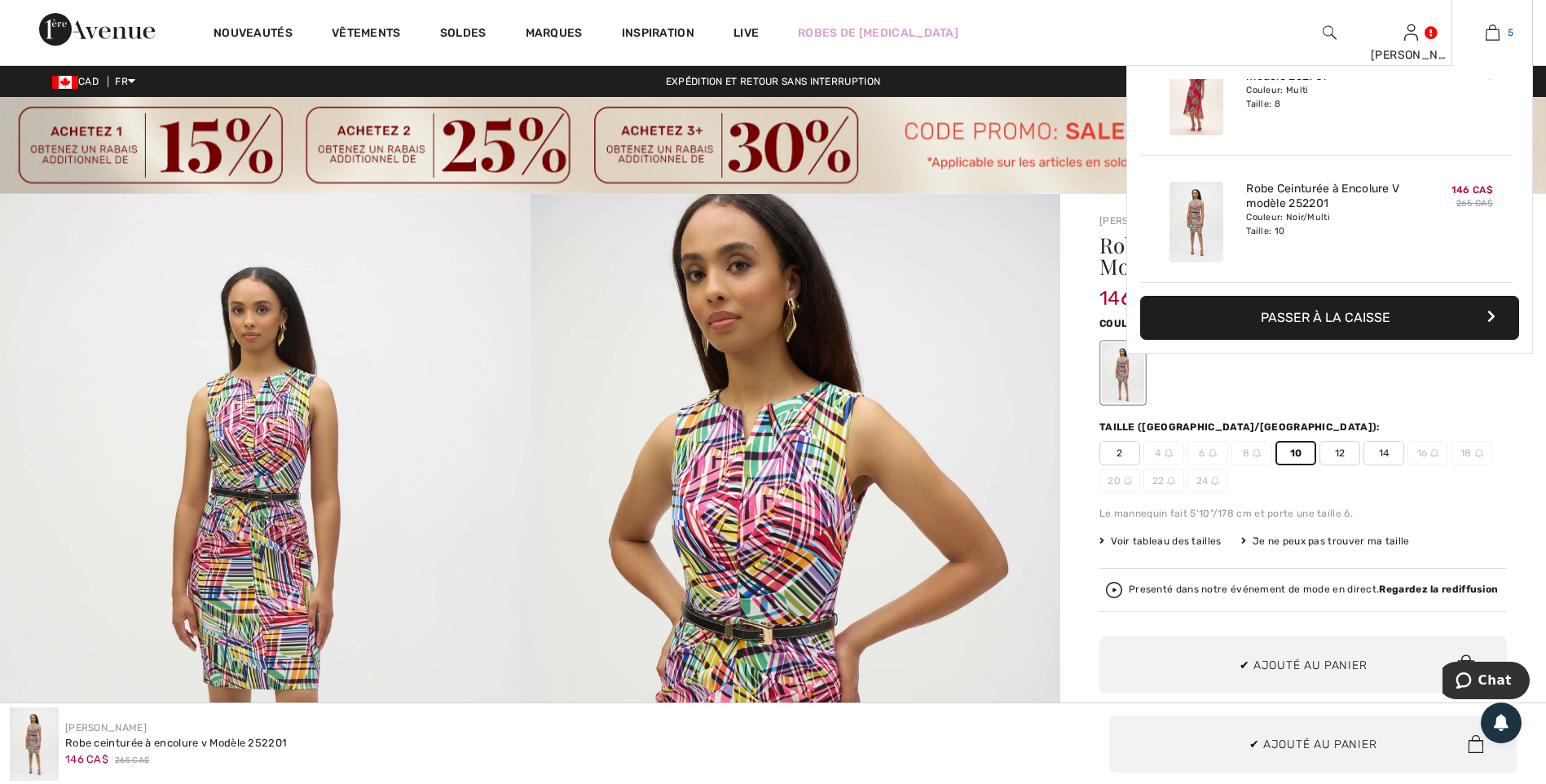
click at [1496, 28] on img at bounding box center [1493, 32] width 14 height 19
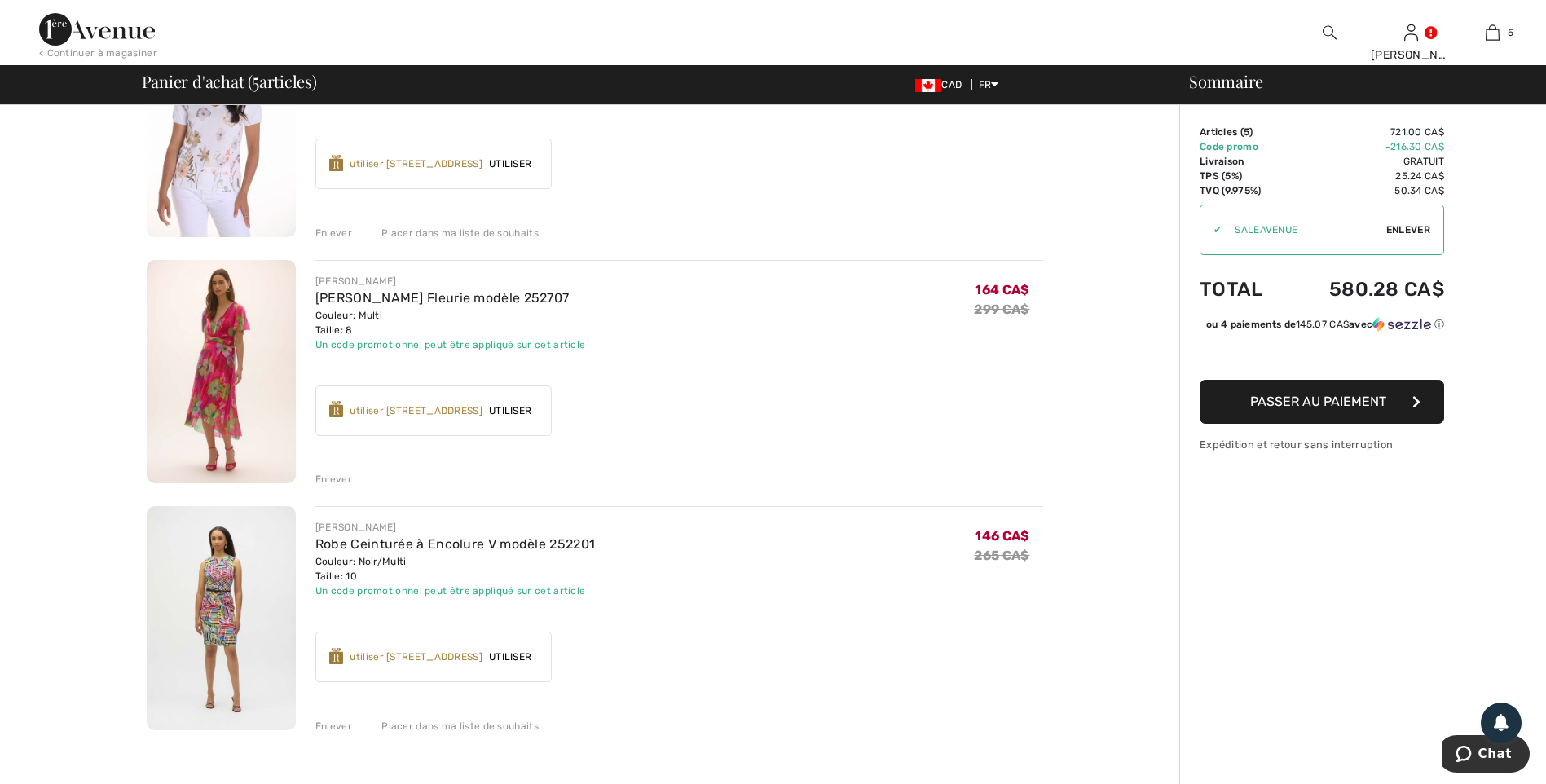
click at [232, 342] on img at bounding box center [221, 372] width 149 height 224
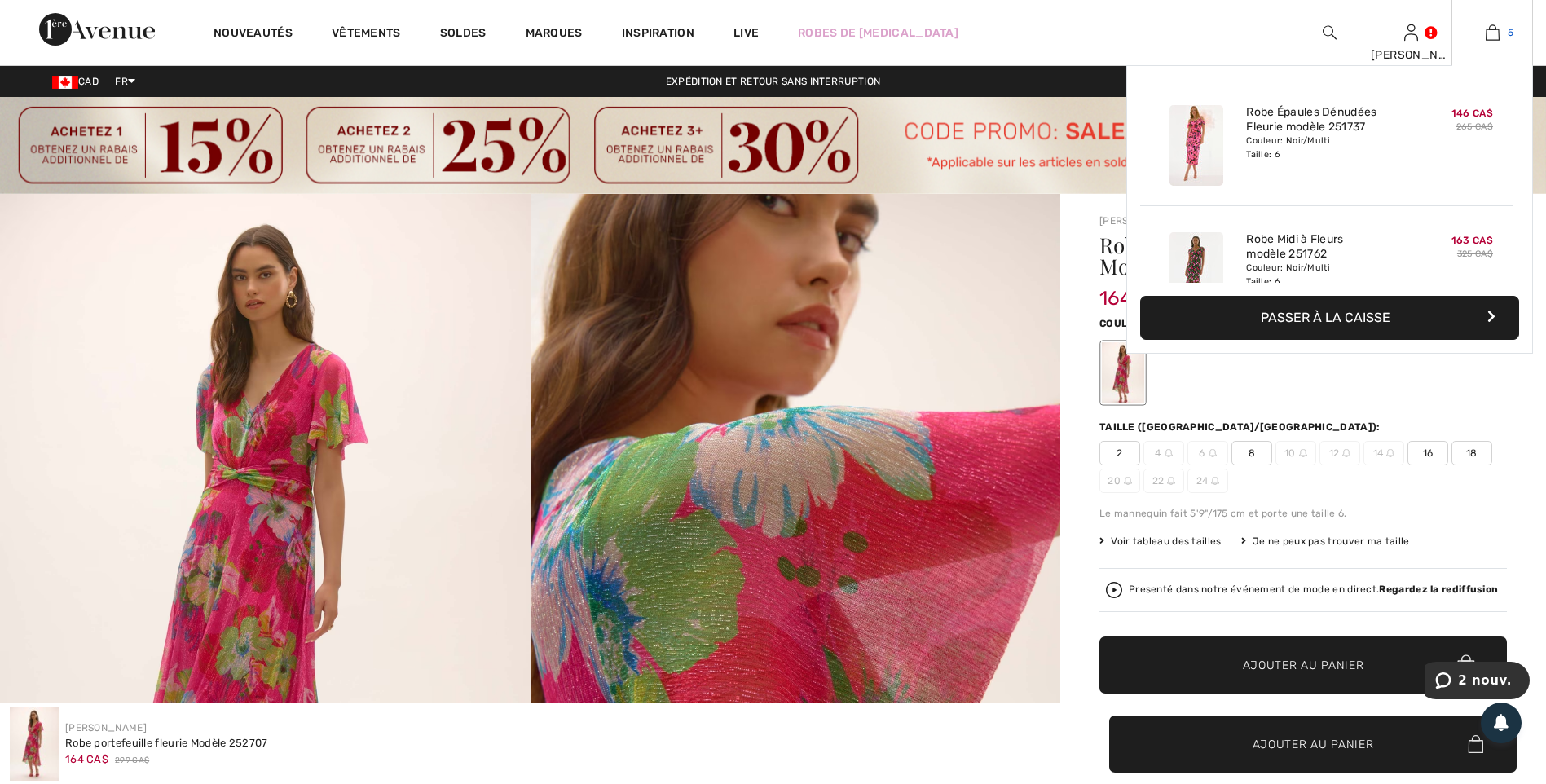
click at [1488, 31] on img at bounding box center [1493, 32] width 14 height 19
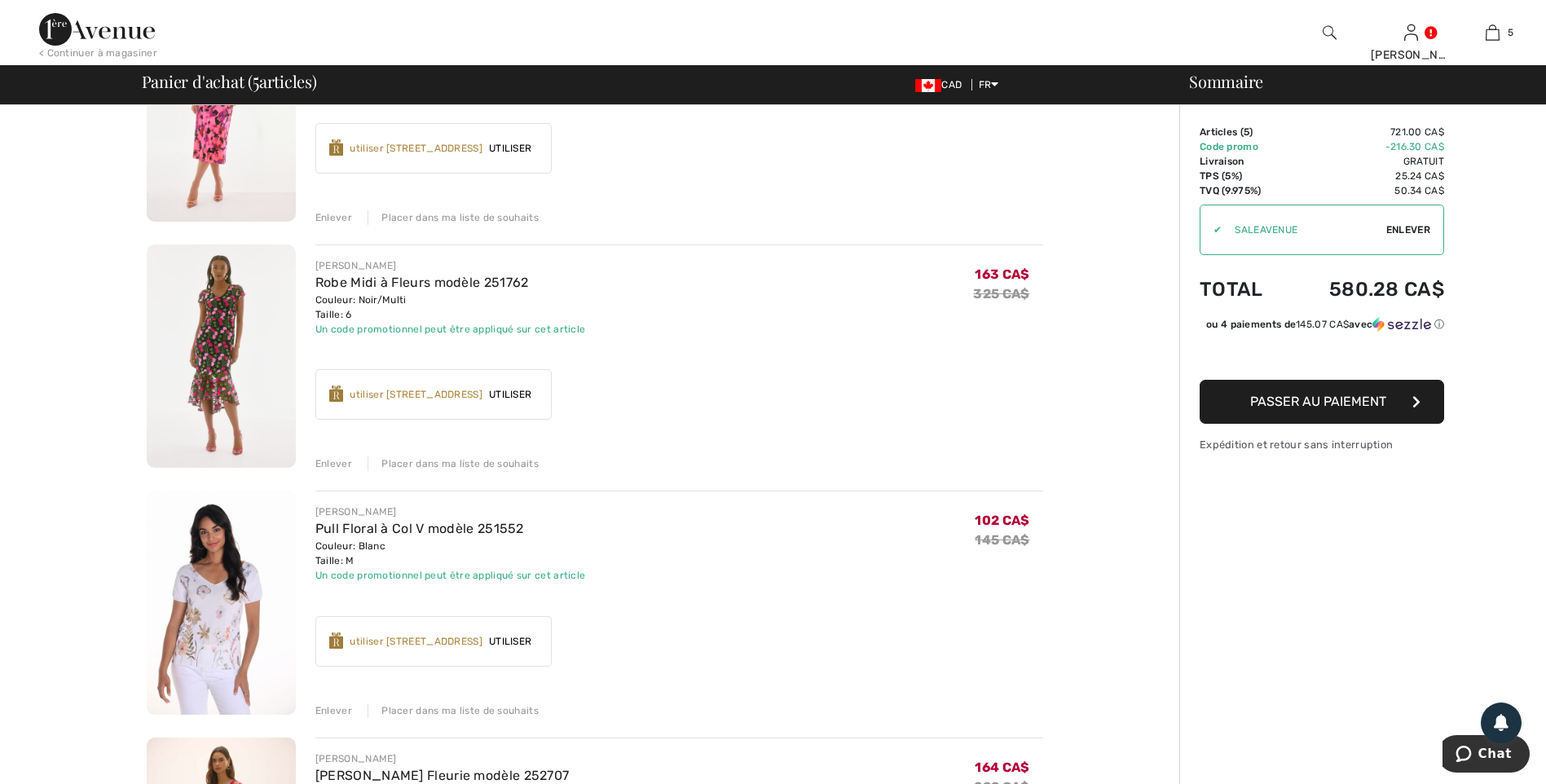
click at [224, 329] on img at bounding box center [221, 356] width 149 height 224
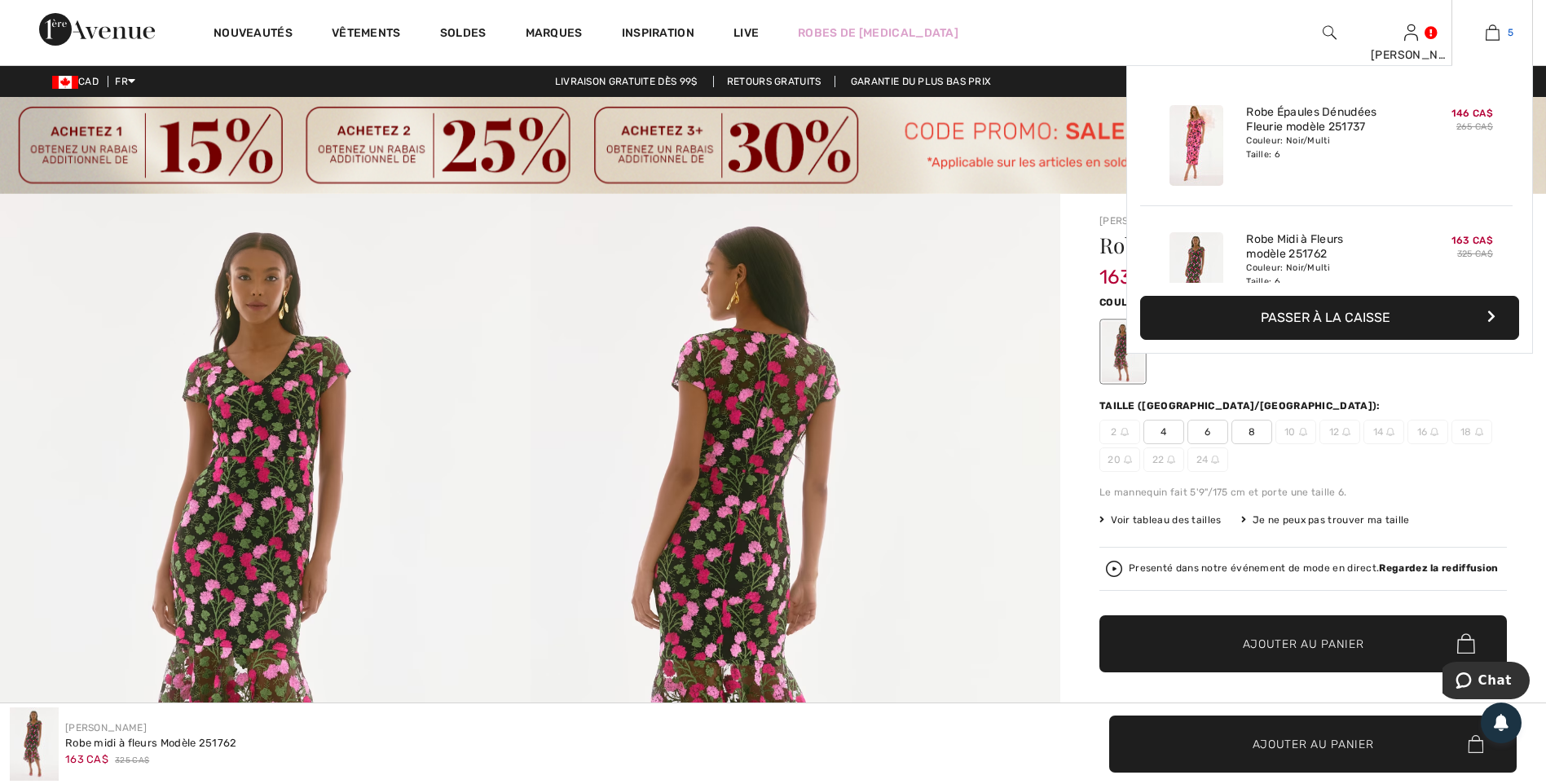
click at [1495, 26] on img at bounding box center [1493, 32] width 14 height 19
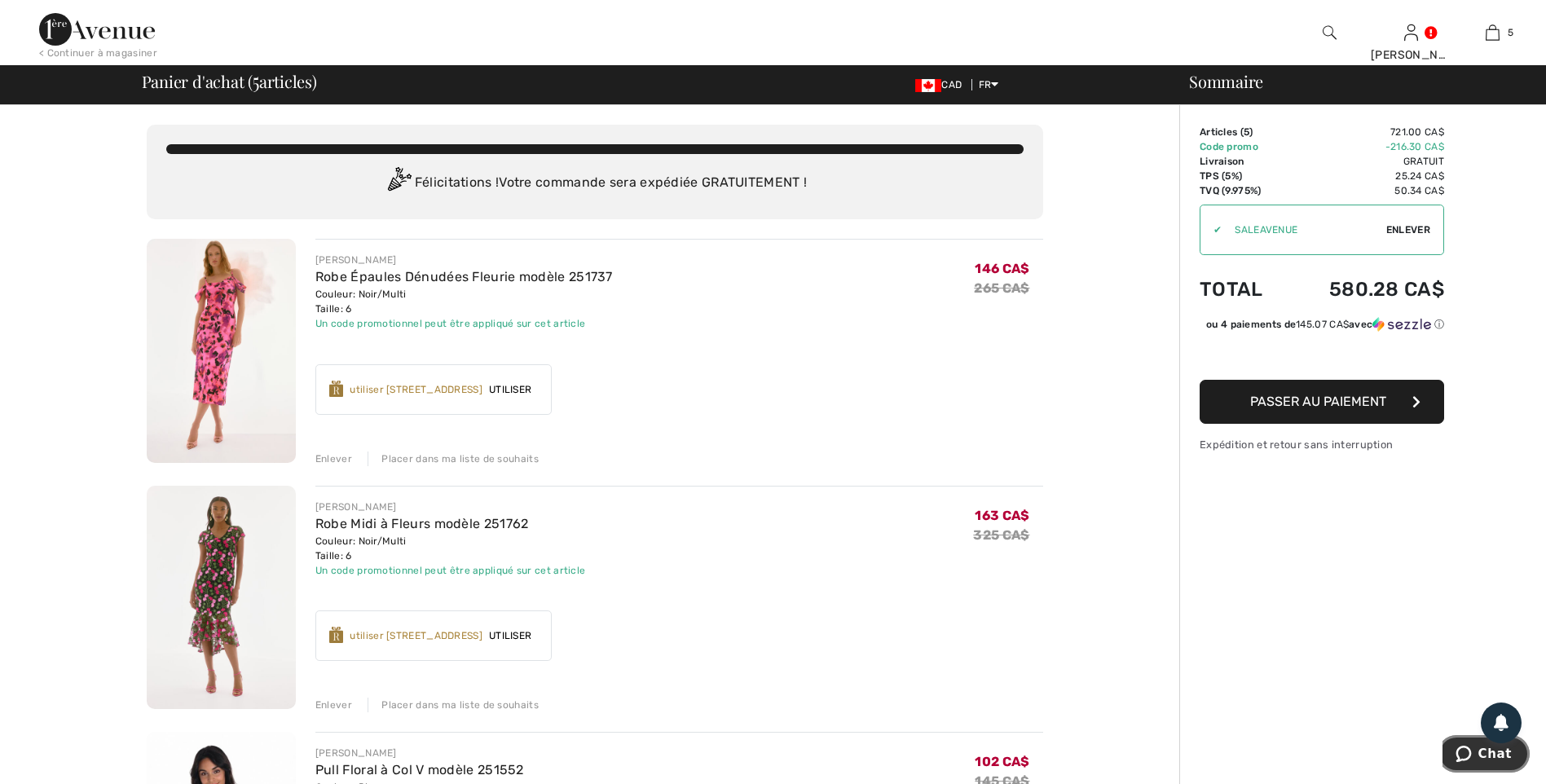
click at [1478, 752] on span "Chat" at bounding box center [1467, 754] width 23 height 17
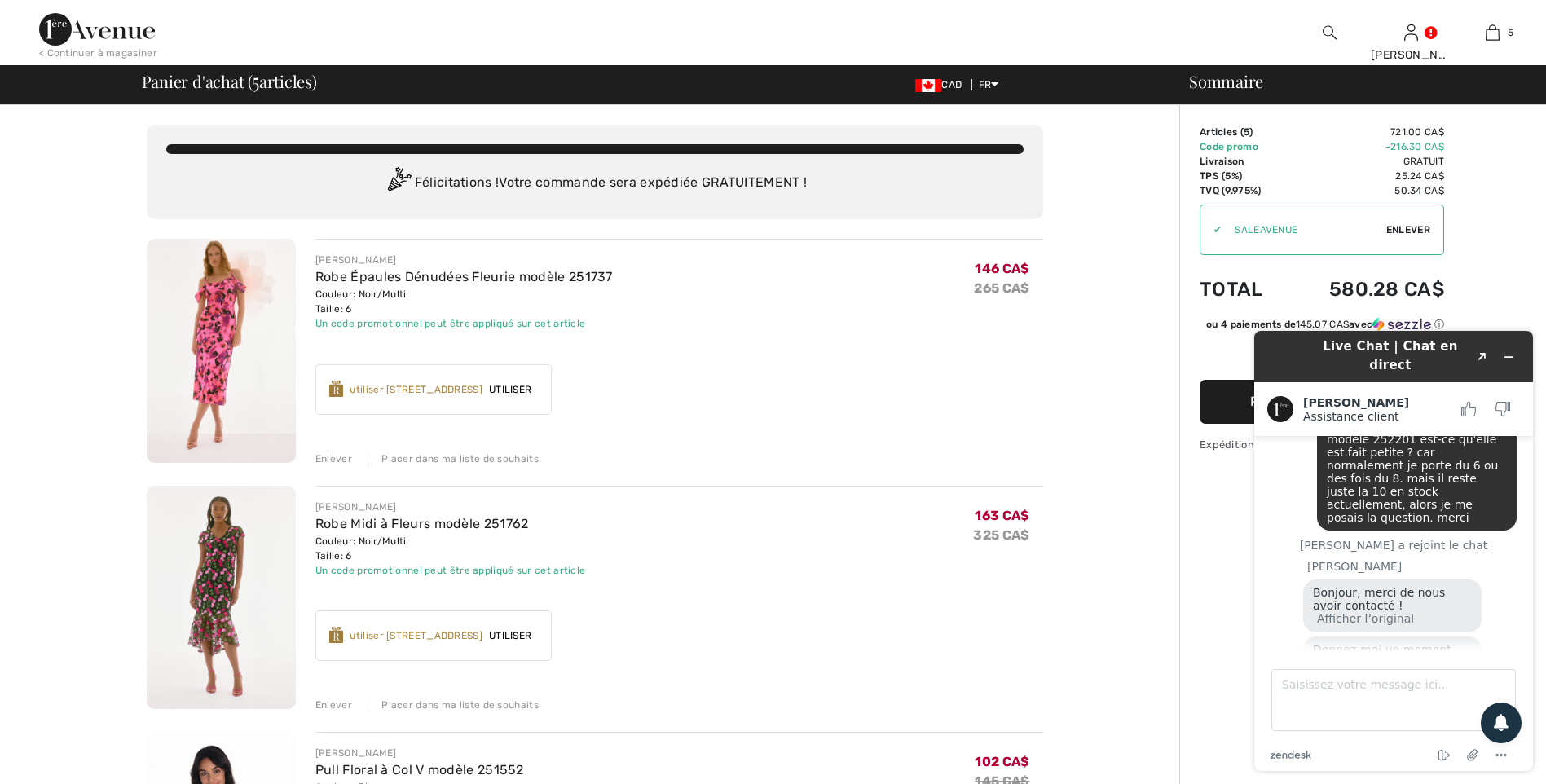
click at [211, 284] on img at bounding box center [221, 350] width 149 height 224
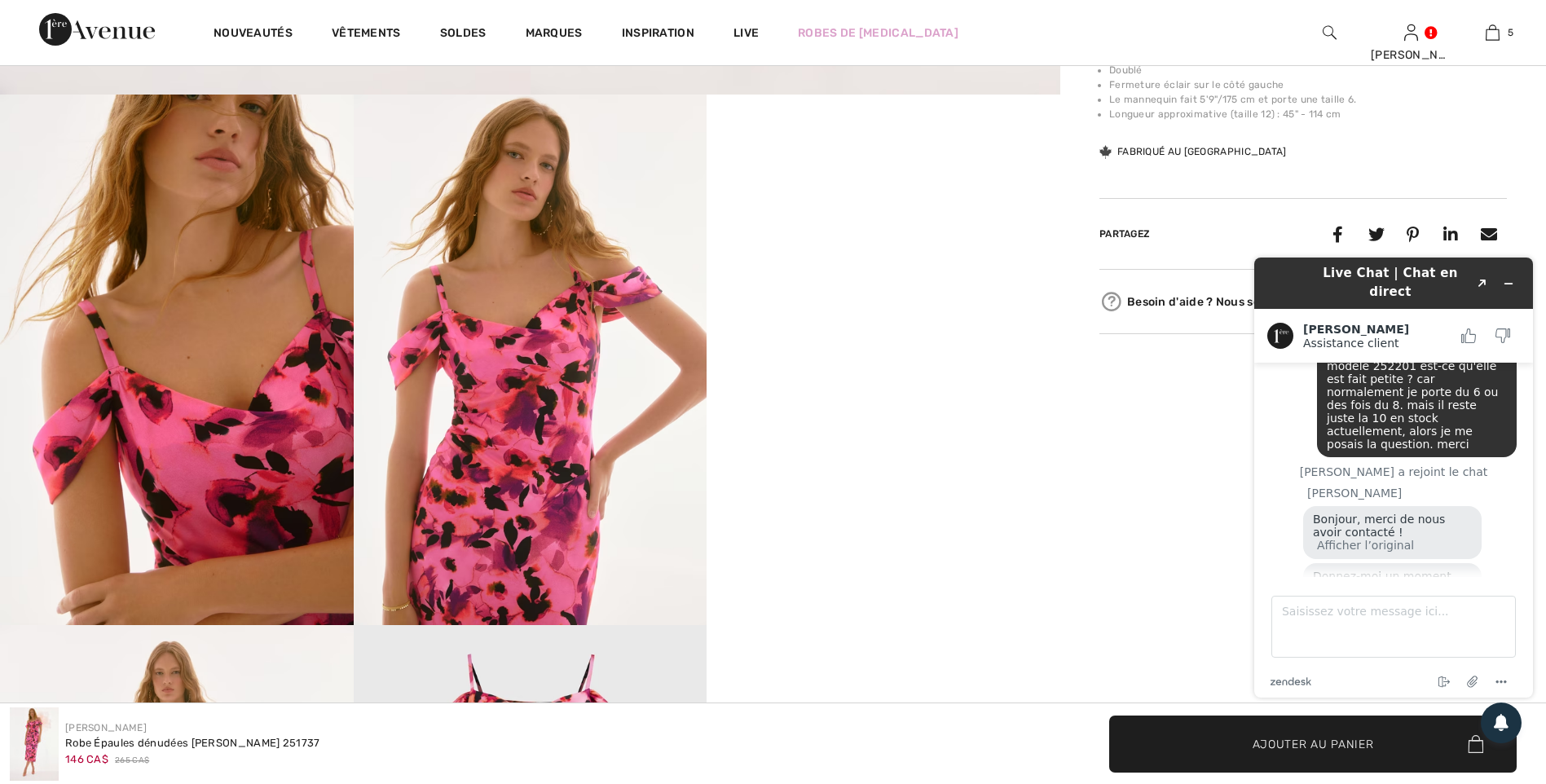
scroll to position [895, 0]
click at [526, 384] on img at bounding box center [531, 358] width 354 height 530
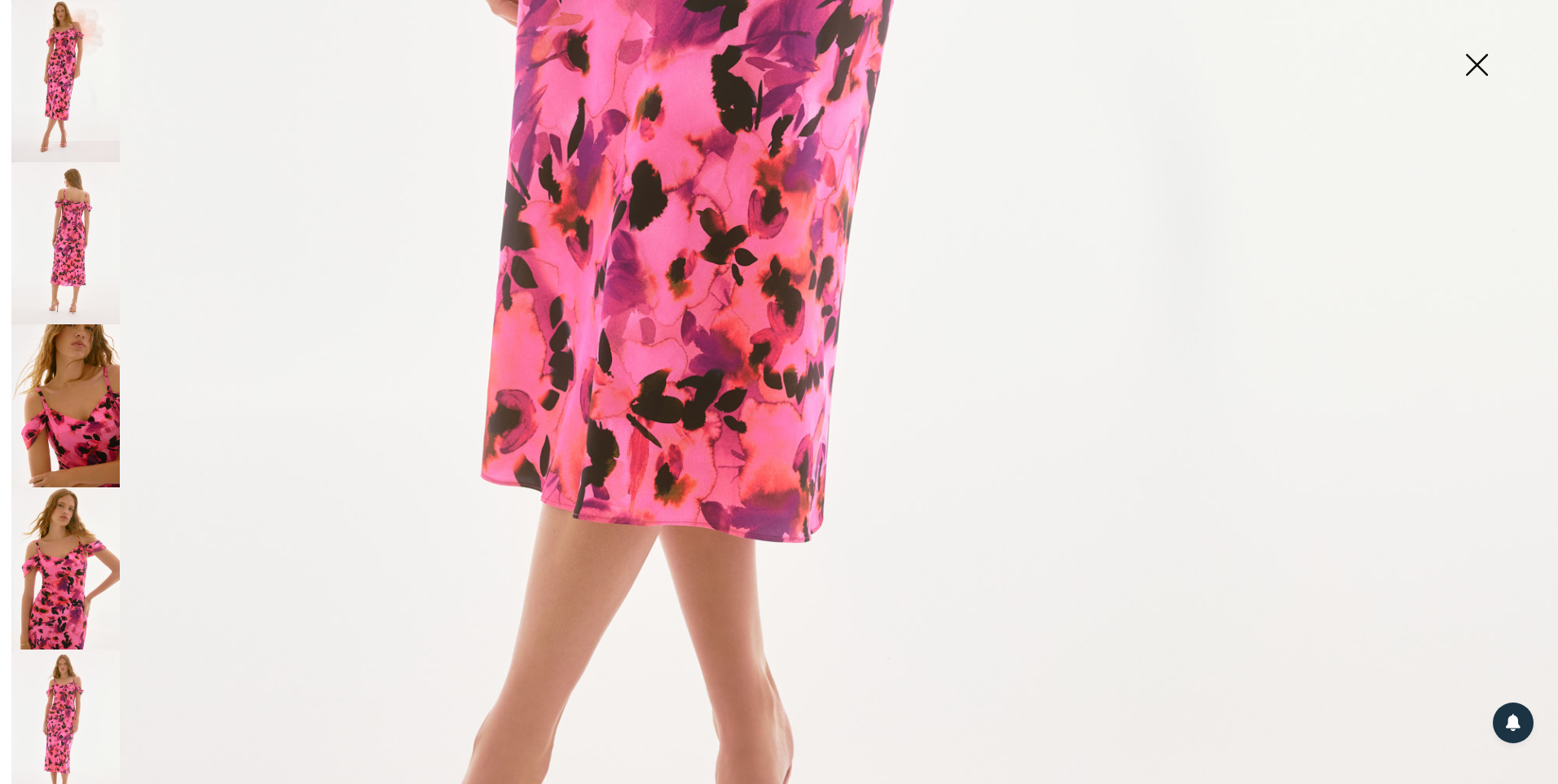
scroll to position [1195, 0]
click at [1484, 51] on img at bounding box center [1476, 66] width 82 height 84
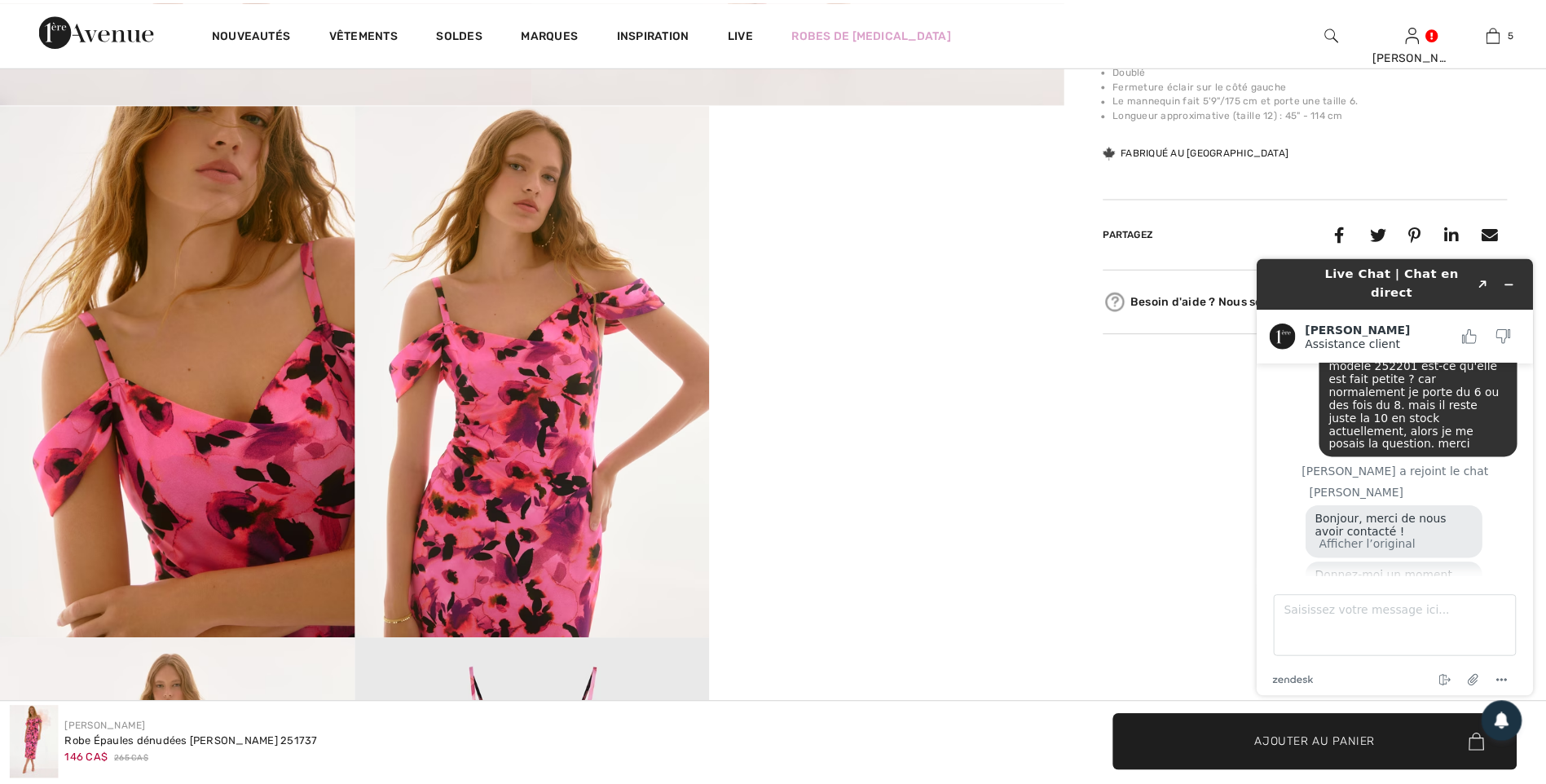
scroll to position [895, 0]
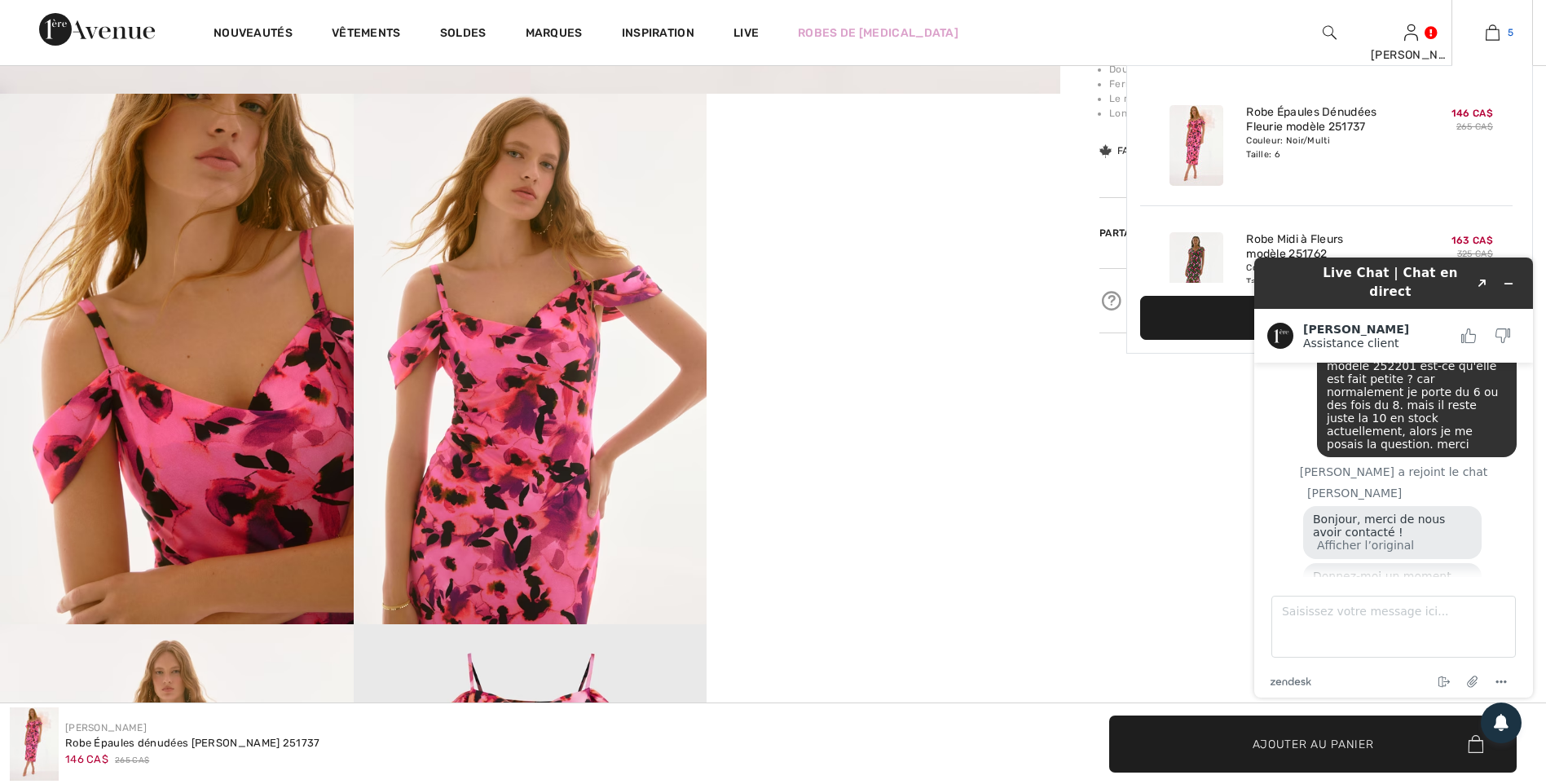
click at [1498, 30] on img at bounding box center [1493, 32] width 14 height 19
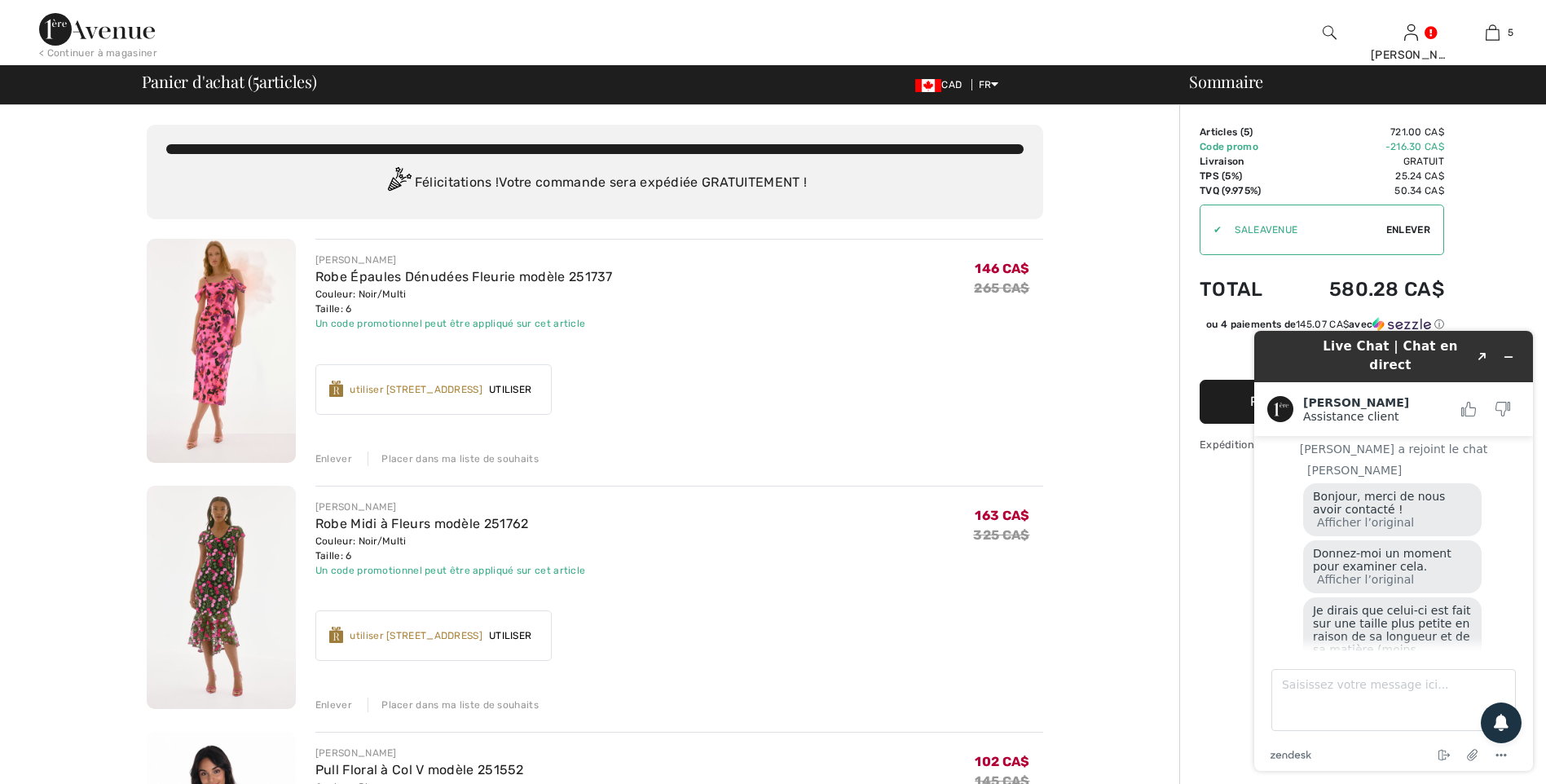
click at [700, 400] on div "Accumulez [STREET_ADDRESS] ✔ utiliser 800 Récompenses Avenue Utiliser Enlever" at bounding box center [679, 383] width 728 height 63
click at [1342, 687] on textarea "Saisissez votre message ici..." at bounding box center [1393, 700] width 244 height 62
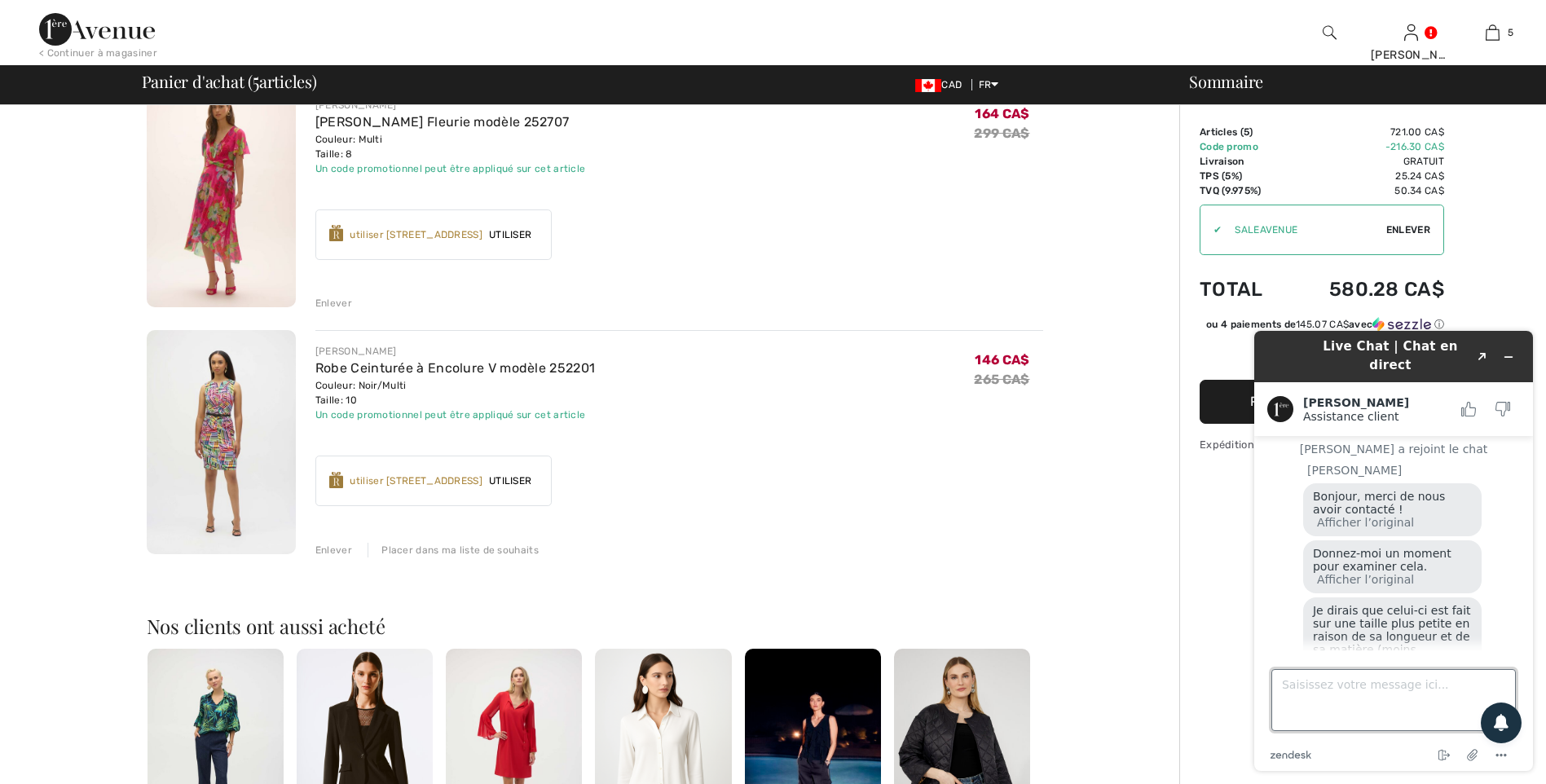
scroll to position [896, 0]
type textarea "d'accord dans ce cas, un 10 pourrait me faire. Merci beaucoup."
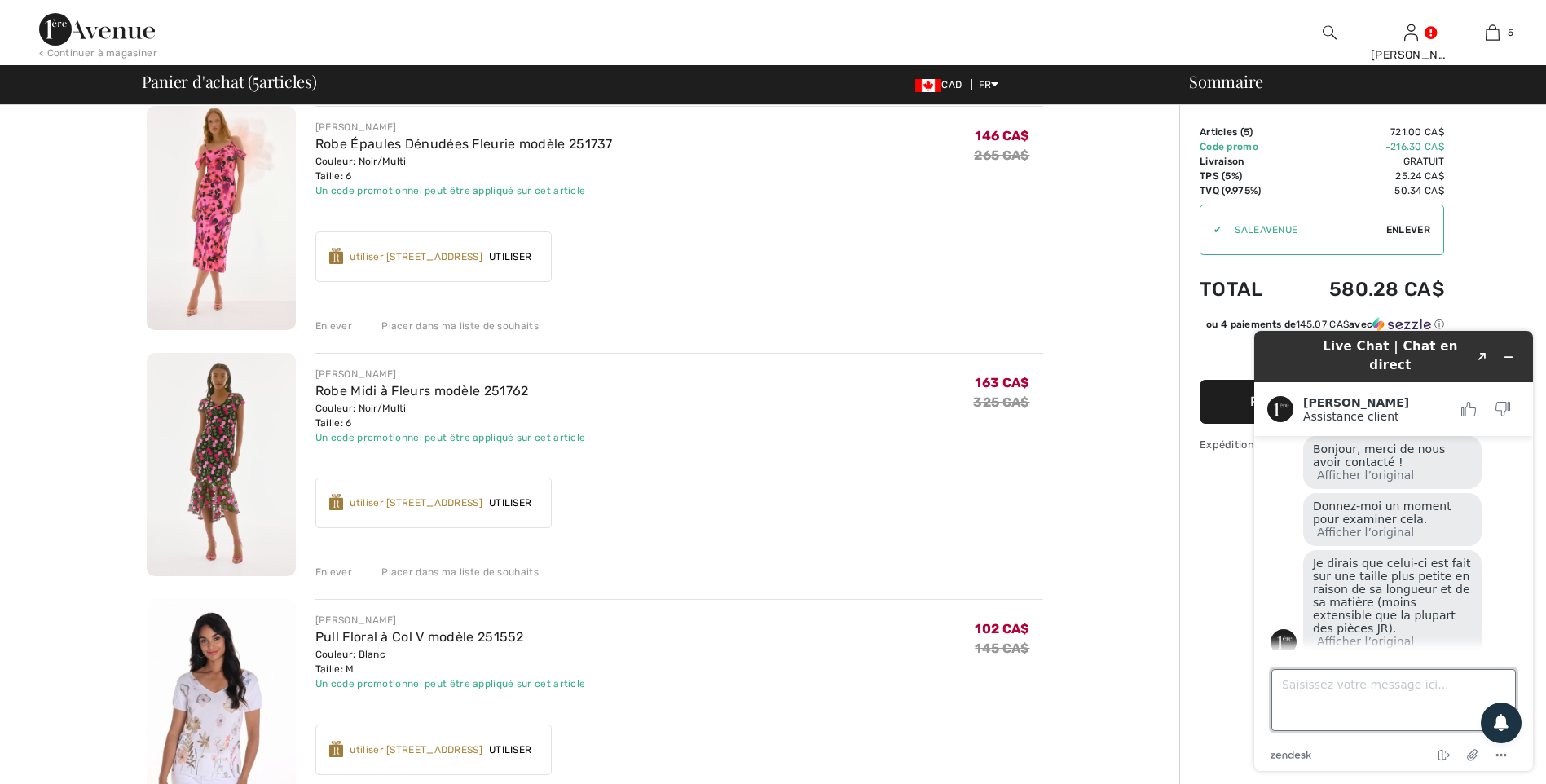
scroll to position [0, 0]
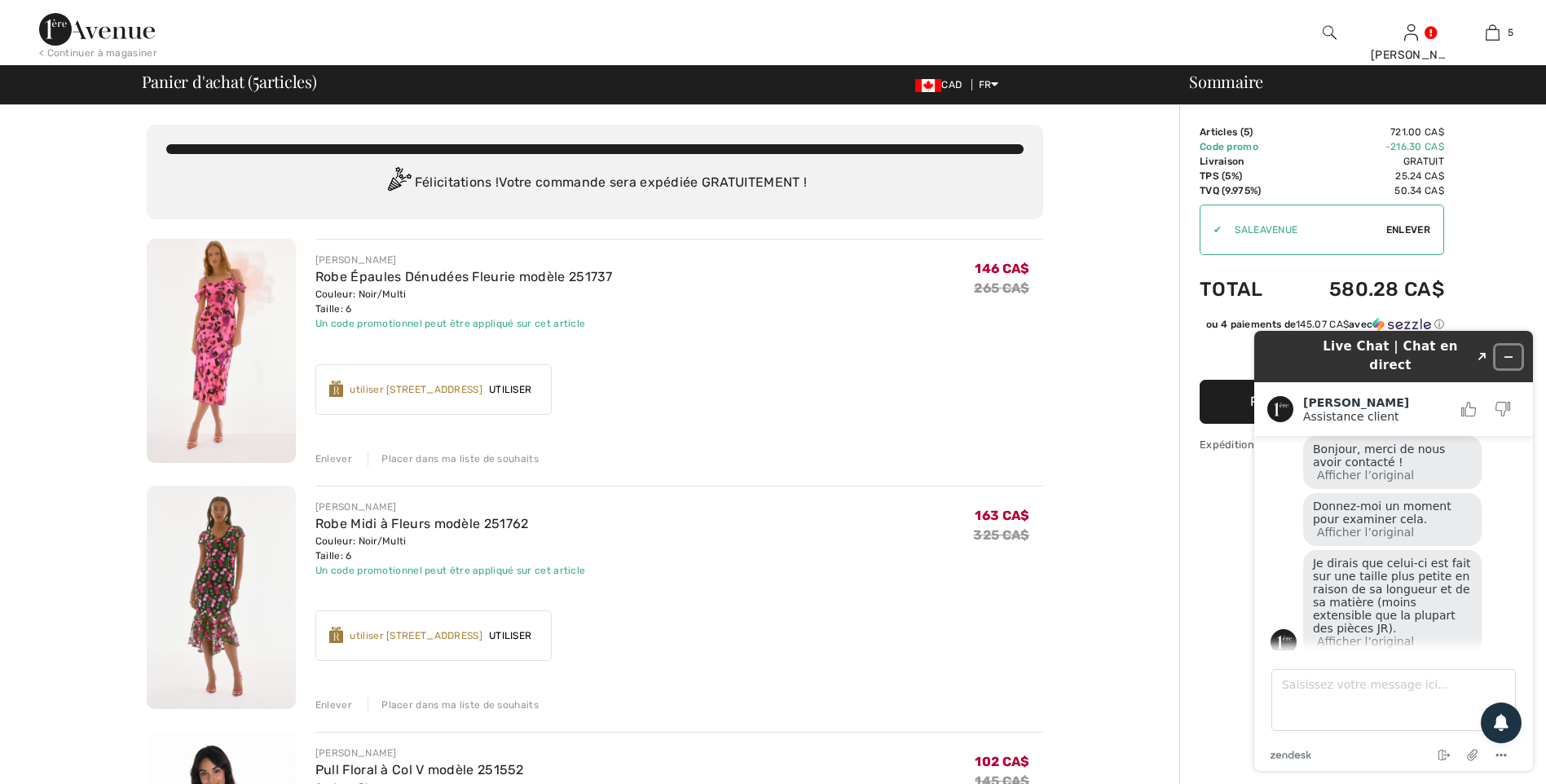
click at [1505, 351] on icon "Réduire le widget" at bounding box center [1508, 357] width 12 height 12
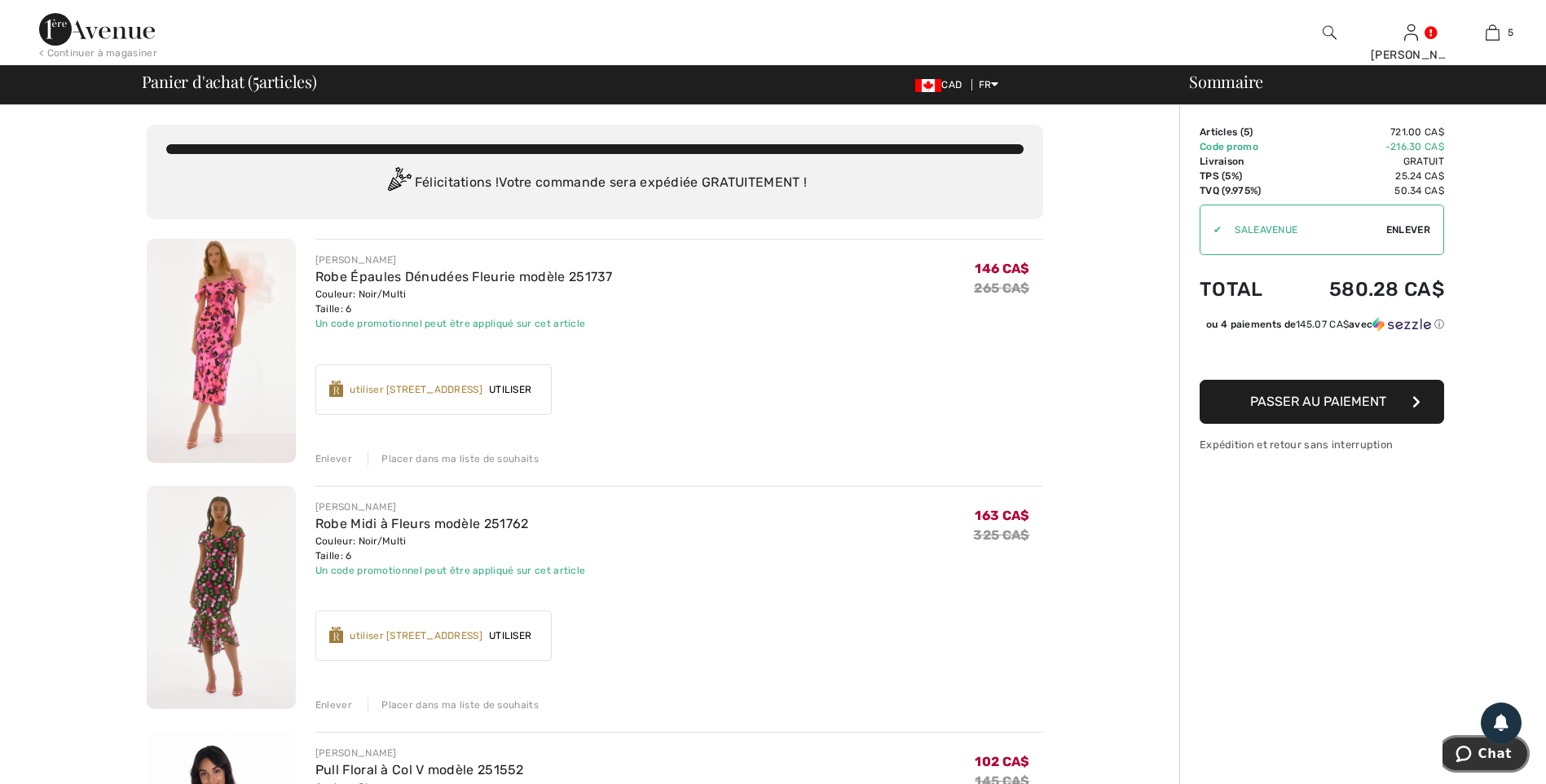
click at [1486, 761] on button "Chat" at bounding box center [1483, 753] width 92 height 38
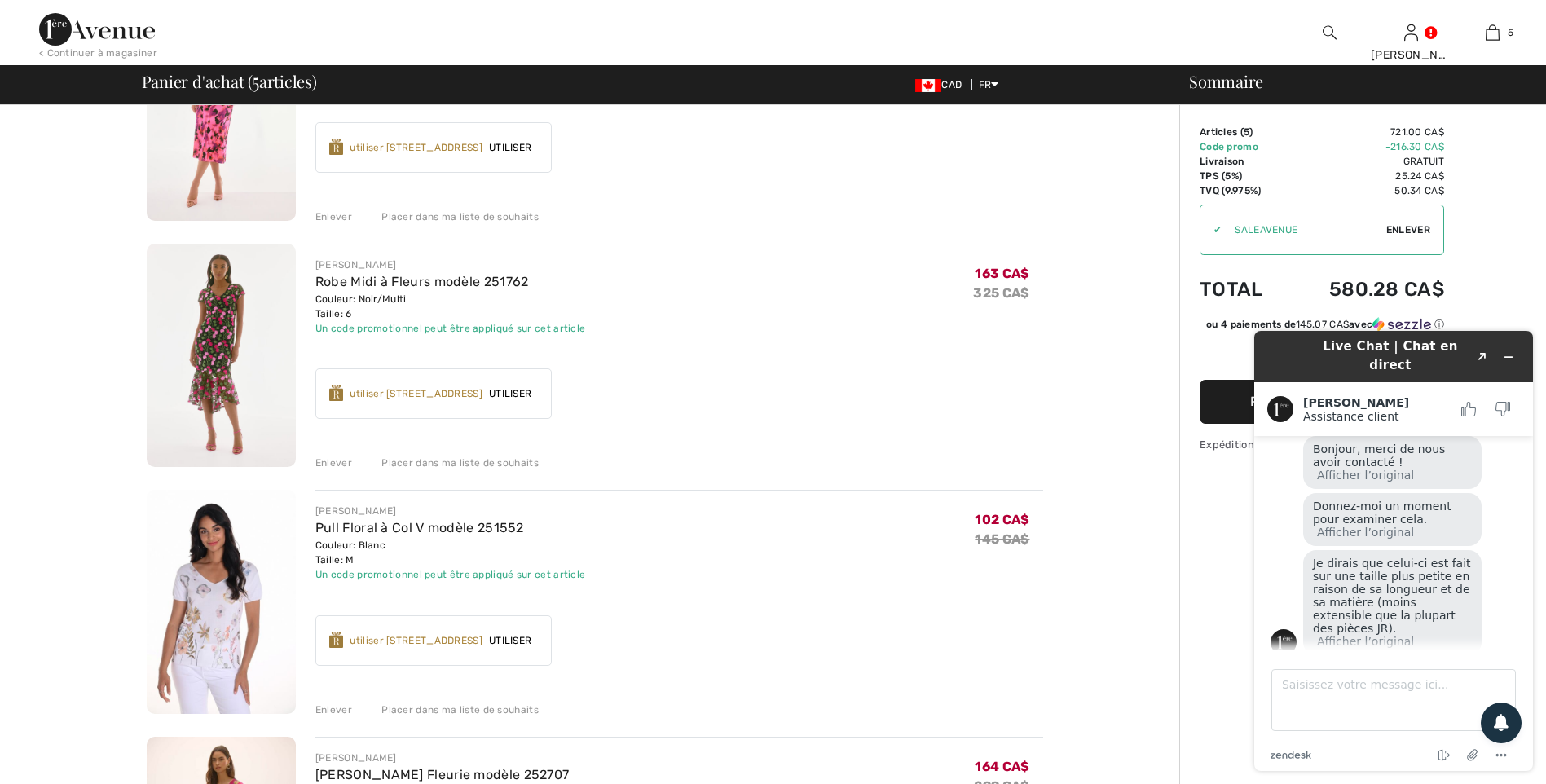
scroll to position [244, 0]
click at [1508, 351] on icon "Réduire le widget" at bounding box center [1508, 357] width 12 height 12
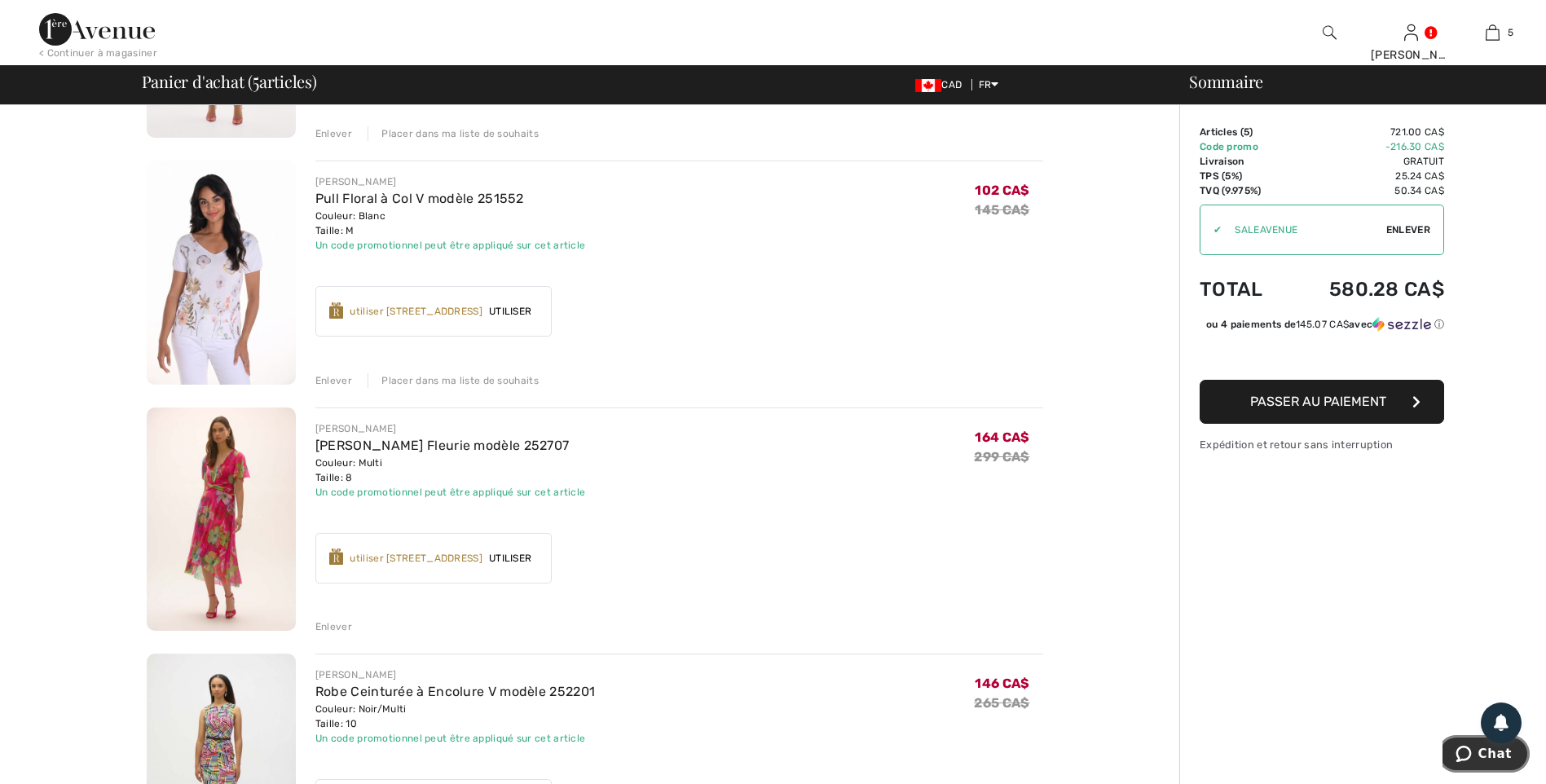
scroll to position [570, 0]
click at [227, 249] on img at bounding box center [221, 273] width 149 height 224
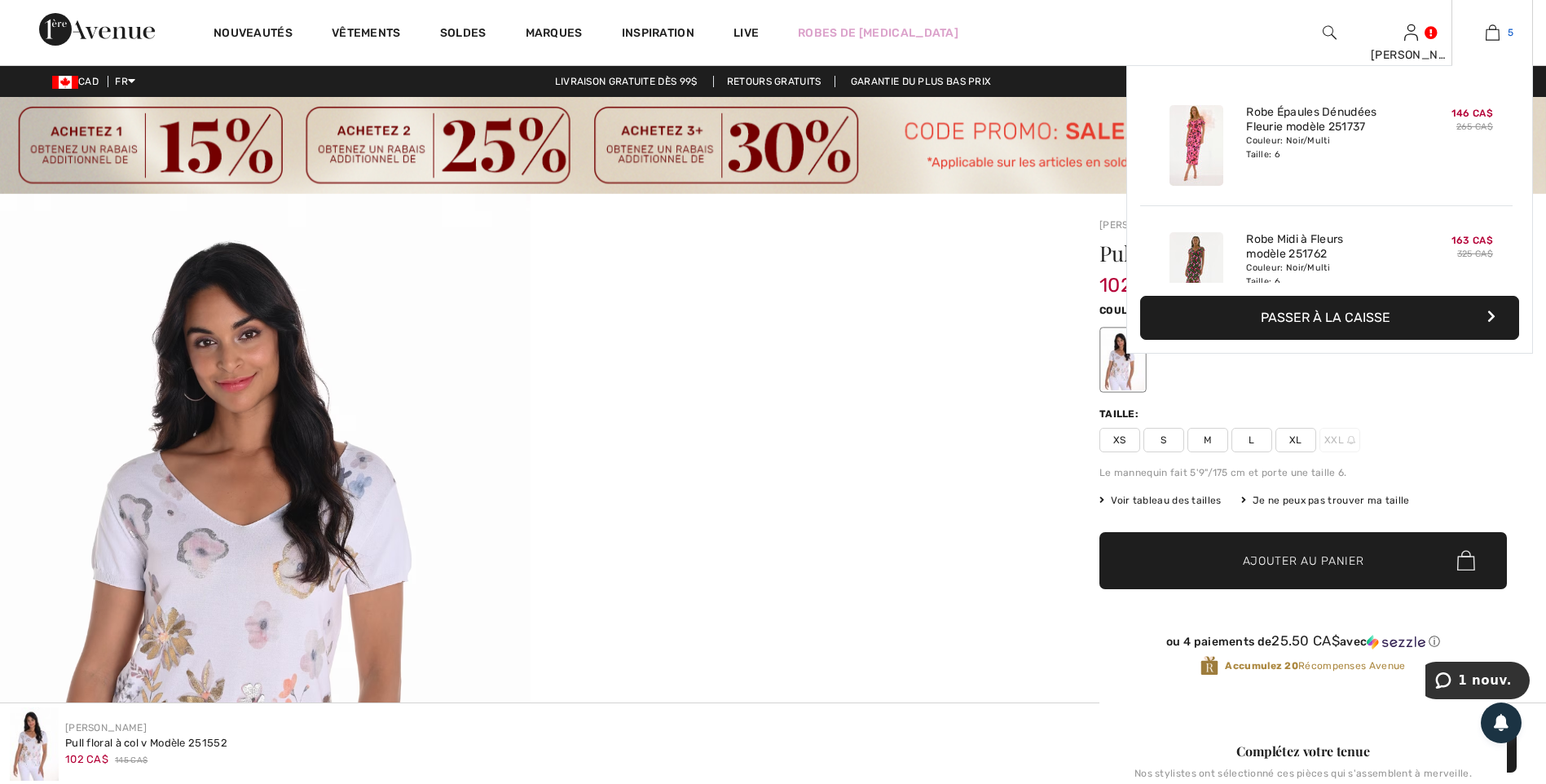
click at [1489, 40] on img at bounding box center [1493, 32] width 14 height 19
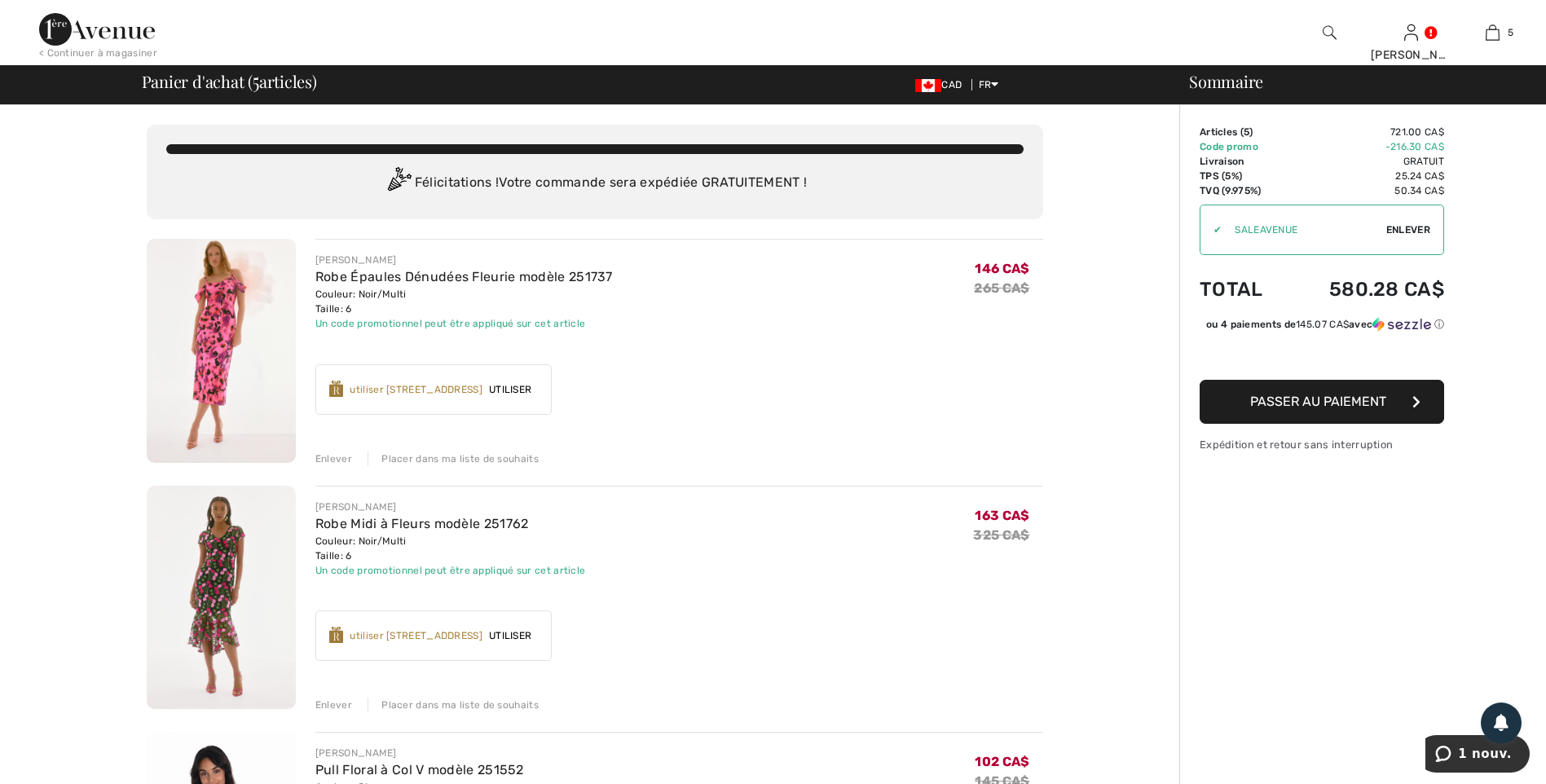
click at [1345, 409] on span "Passer au paiement" at bounding box center [1318, 401] width 136 height 16
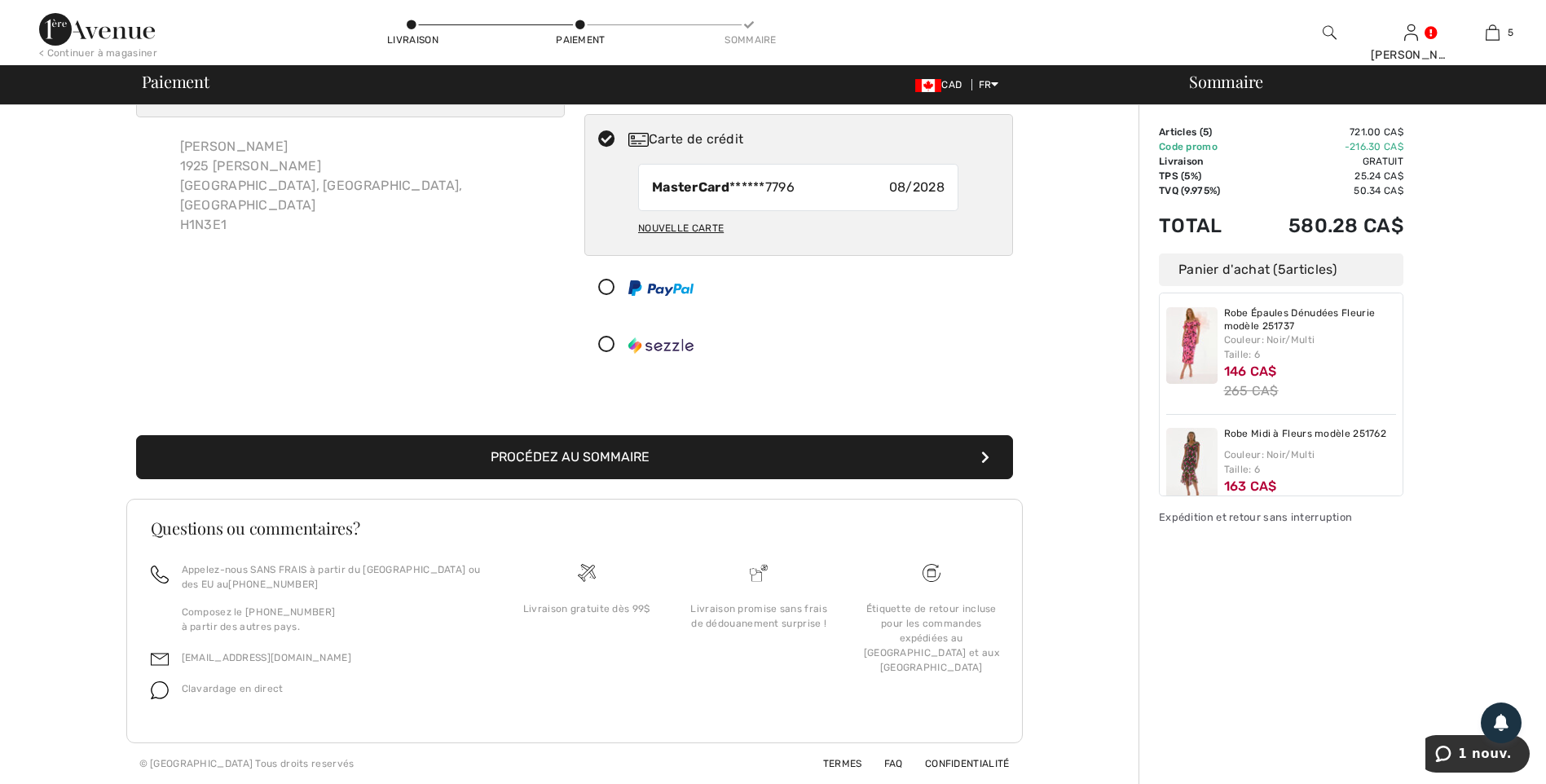
scroll to position [7, 0]
click at [645, 449] on button "Procédez au sommaire" at bounding box center [574, 457] width 877 height 44
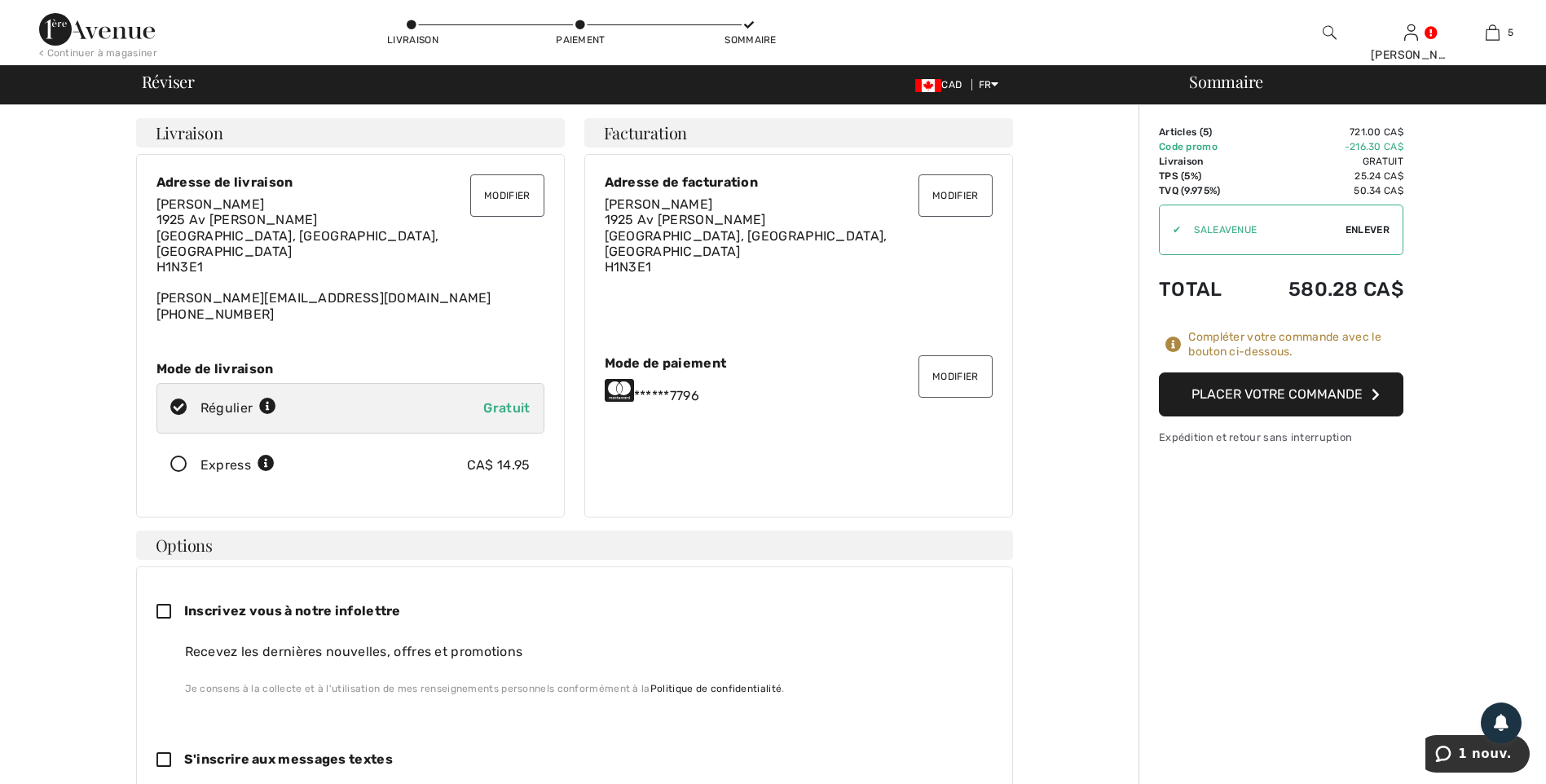
click at [1273, 397] on button "Placer votre commande" at bounding box center [1281, 394] width 244 height 44
